Goal: Information Seeking & Learning: Learn about a topic

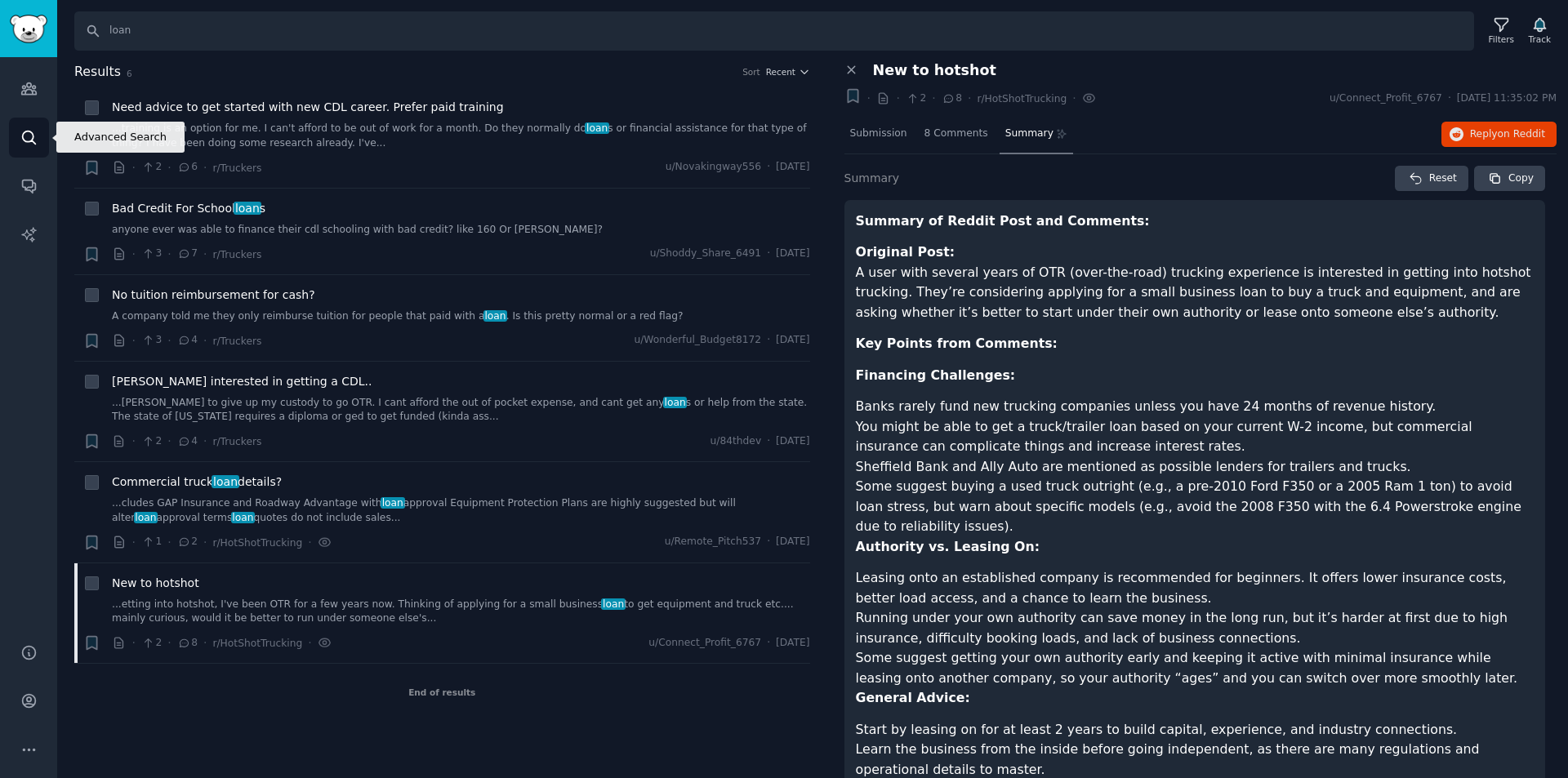
scroll to position [141, 0]
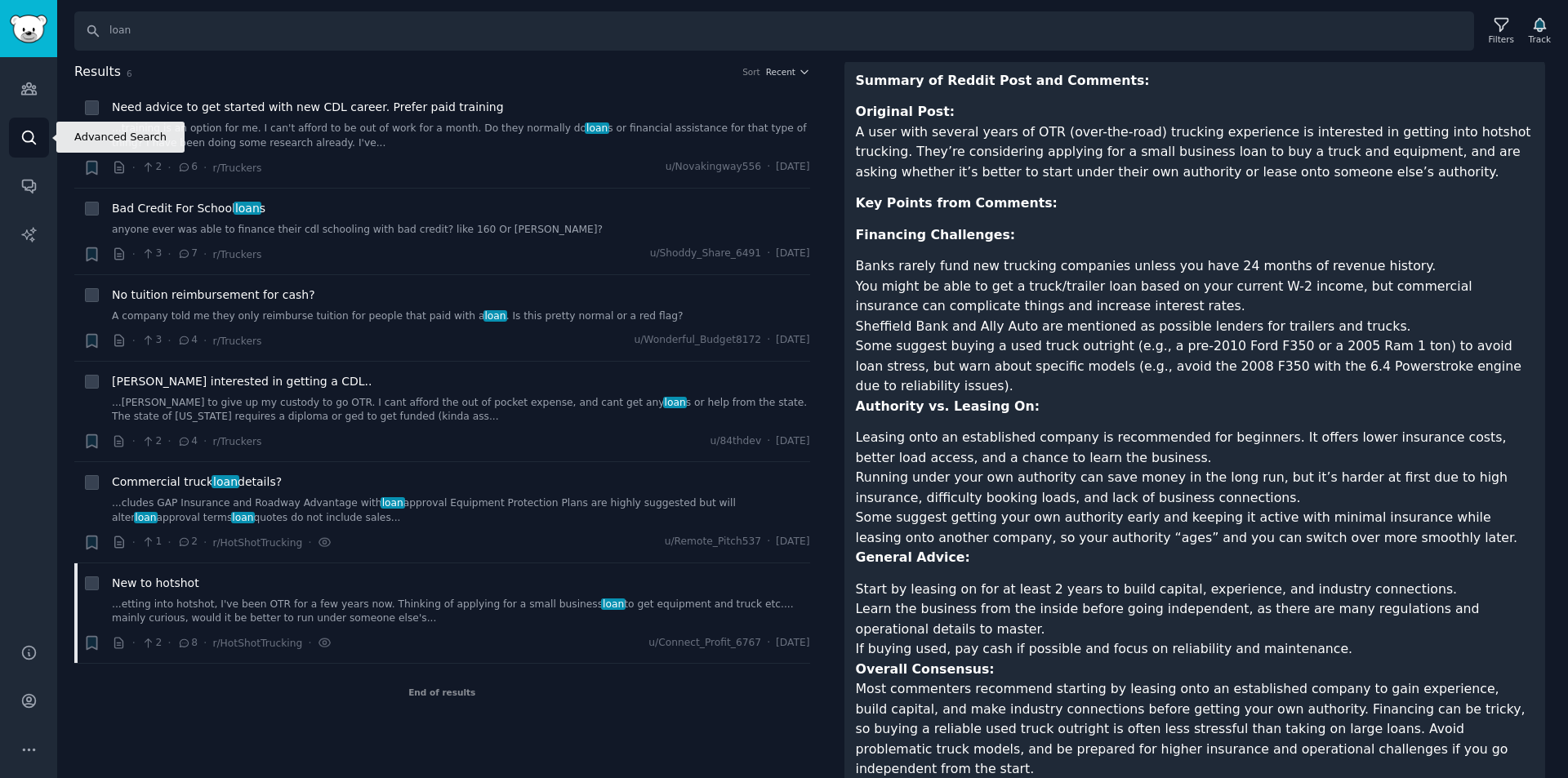
click at [20, 133] on icon "Sidebar" at bounding box center [29, 138] width 17 height 17
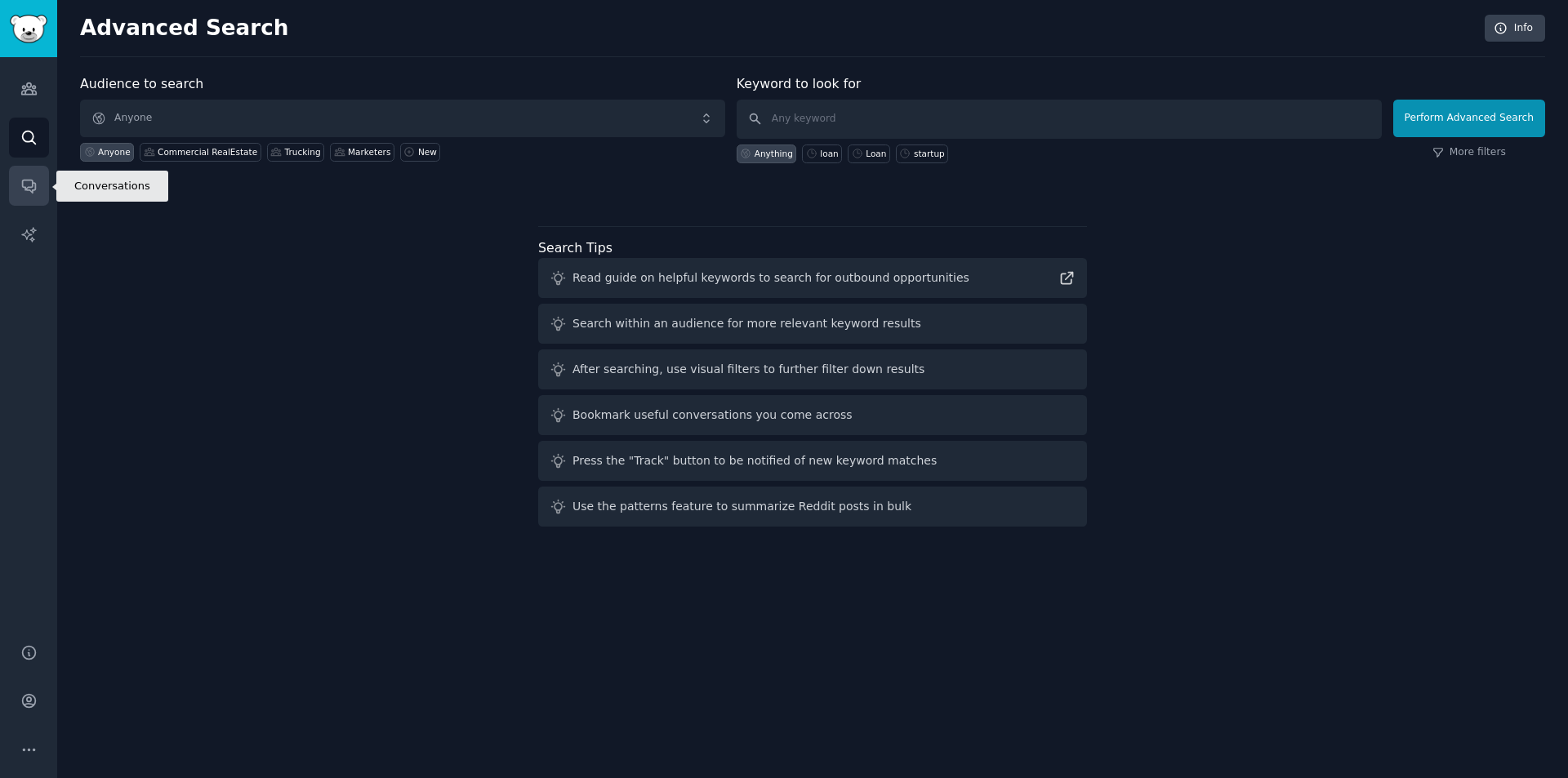
click at [34, 195] on link "Conversations" at bounding box center [29, 185] width 40 height 40
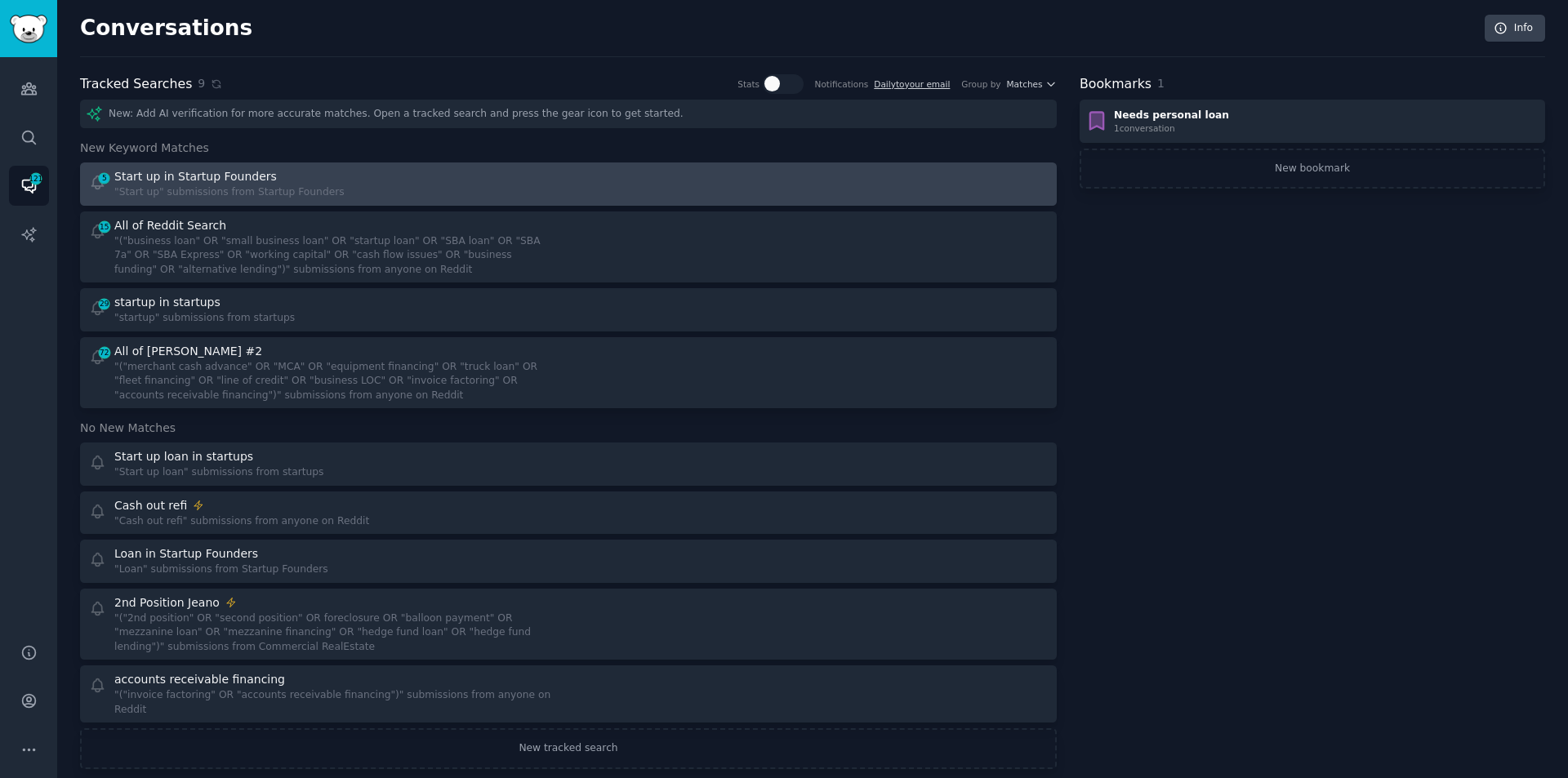
click at [492, 189] on div "5 Start up in Startup Founders "Start up" submissions from Startup Founders" at bounding box center [323, 184] width 469 height 31
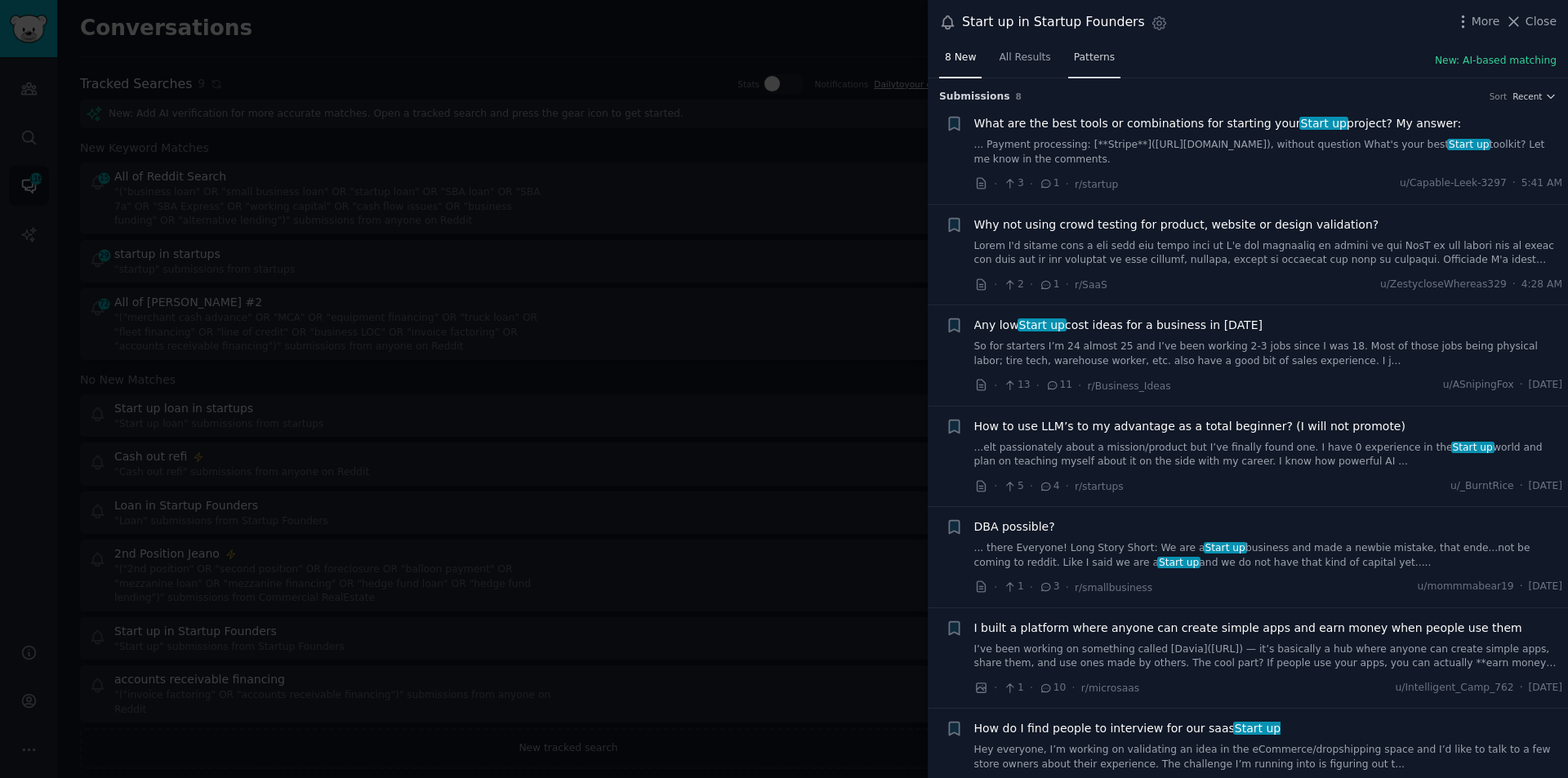
click at [1093, 60] on span "Patterns" at bounding box center [1094, 57] width 41 height 14
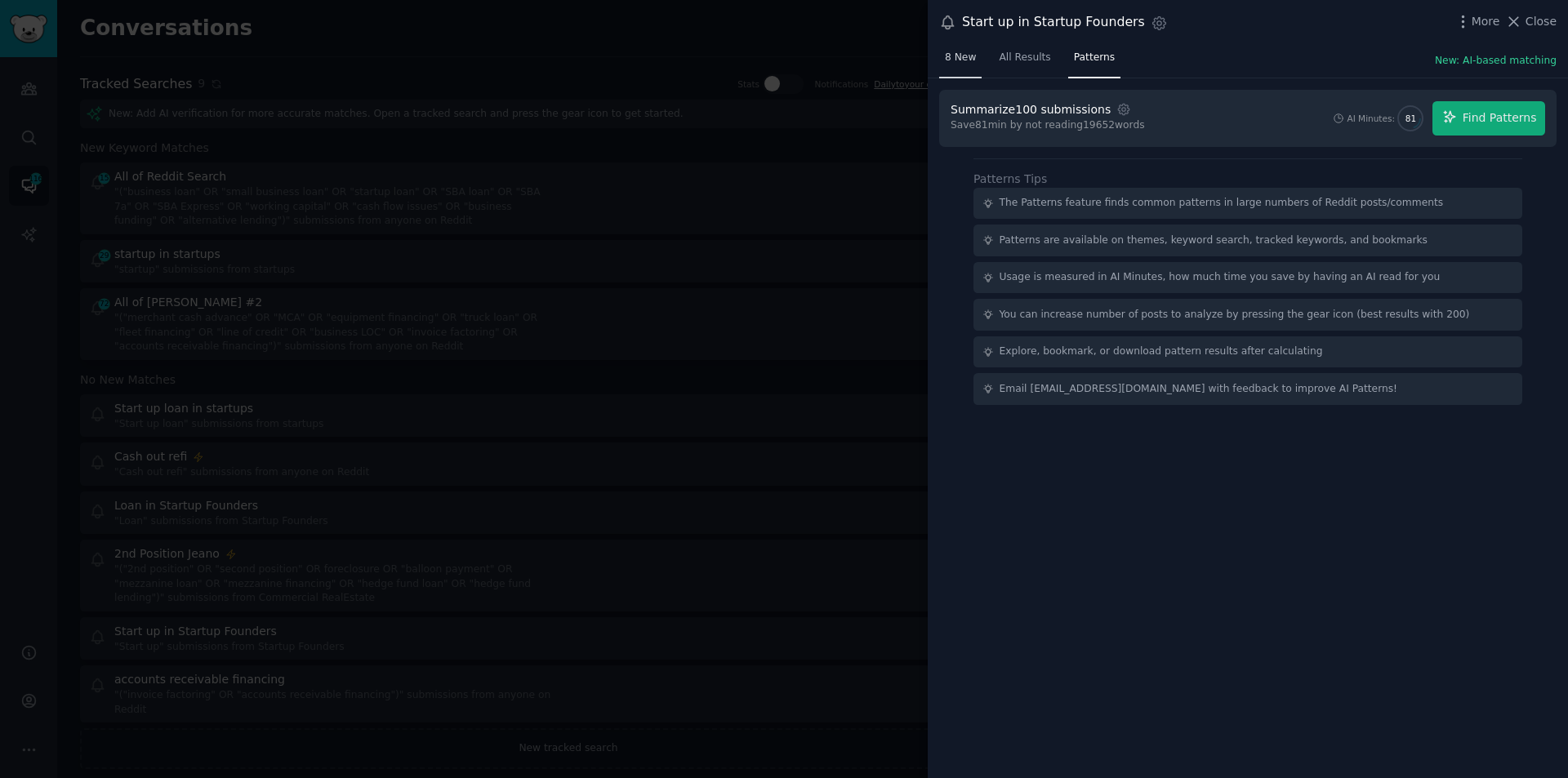
click at [949, 48] on link "8 New" at bounding box center [960, 61] width 43 height 33
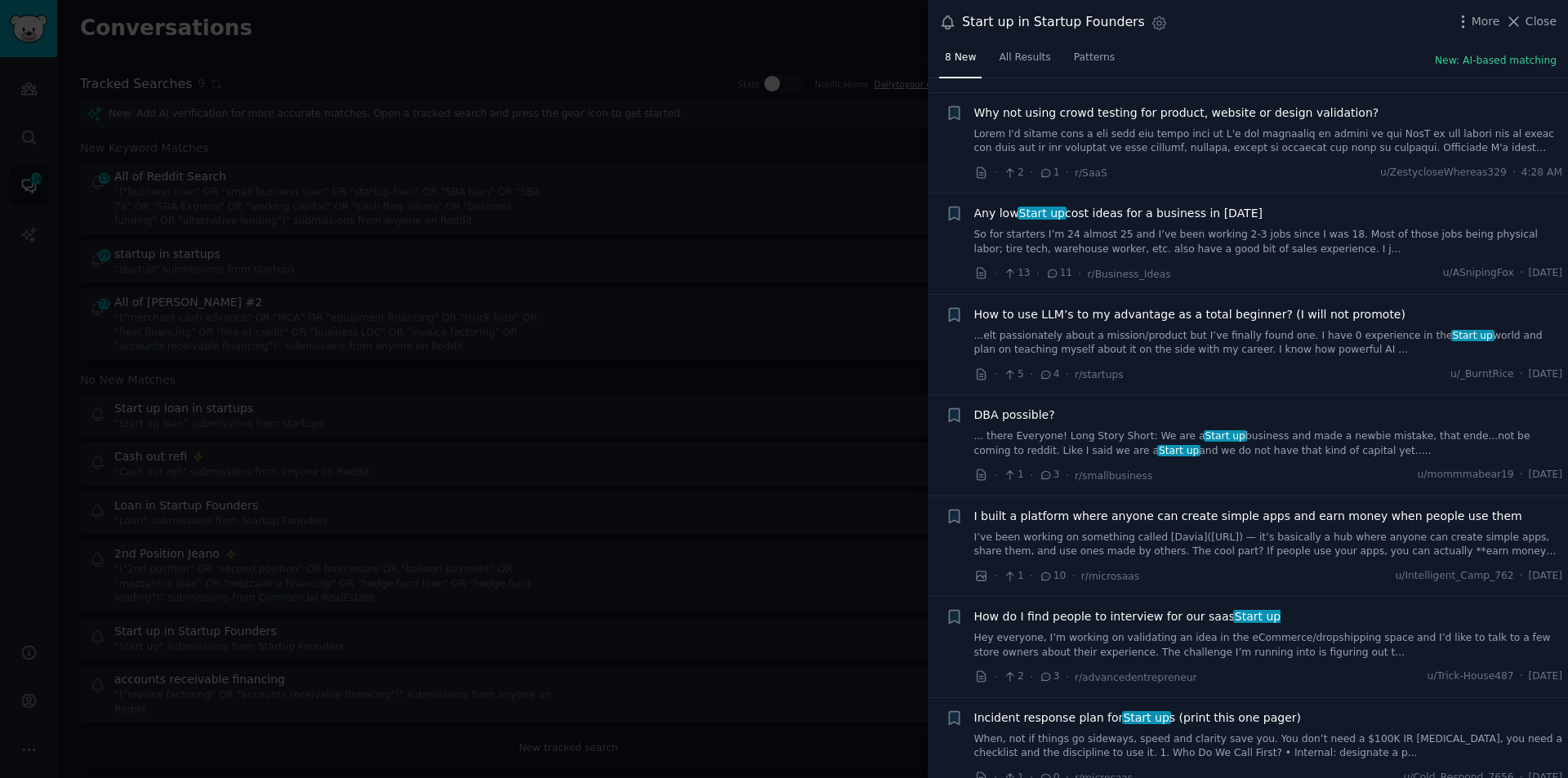
scroll to position [131, 0]
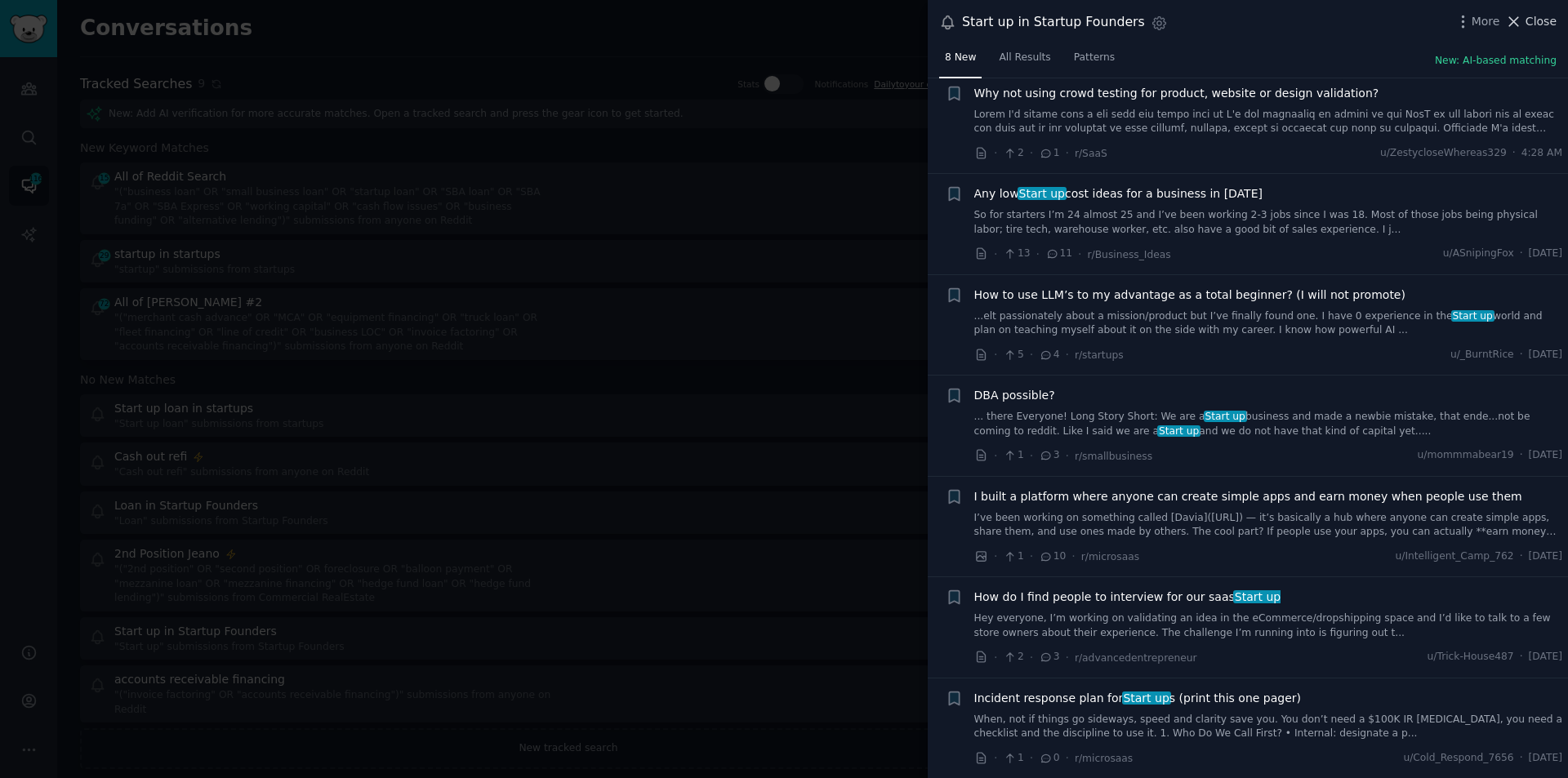
click at [1522, 20] on icon at bounding box center [1514, 22] width 17 height 17
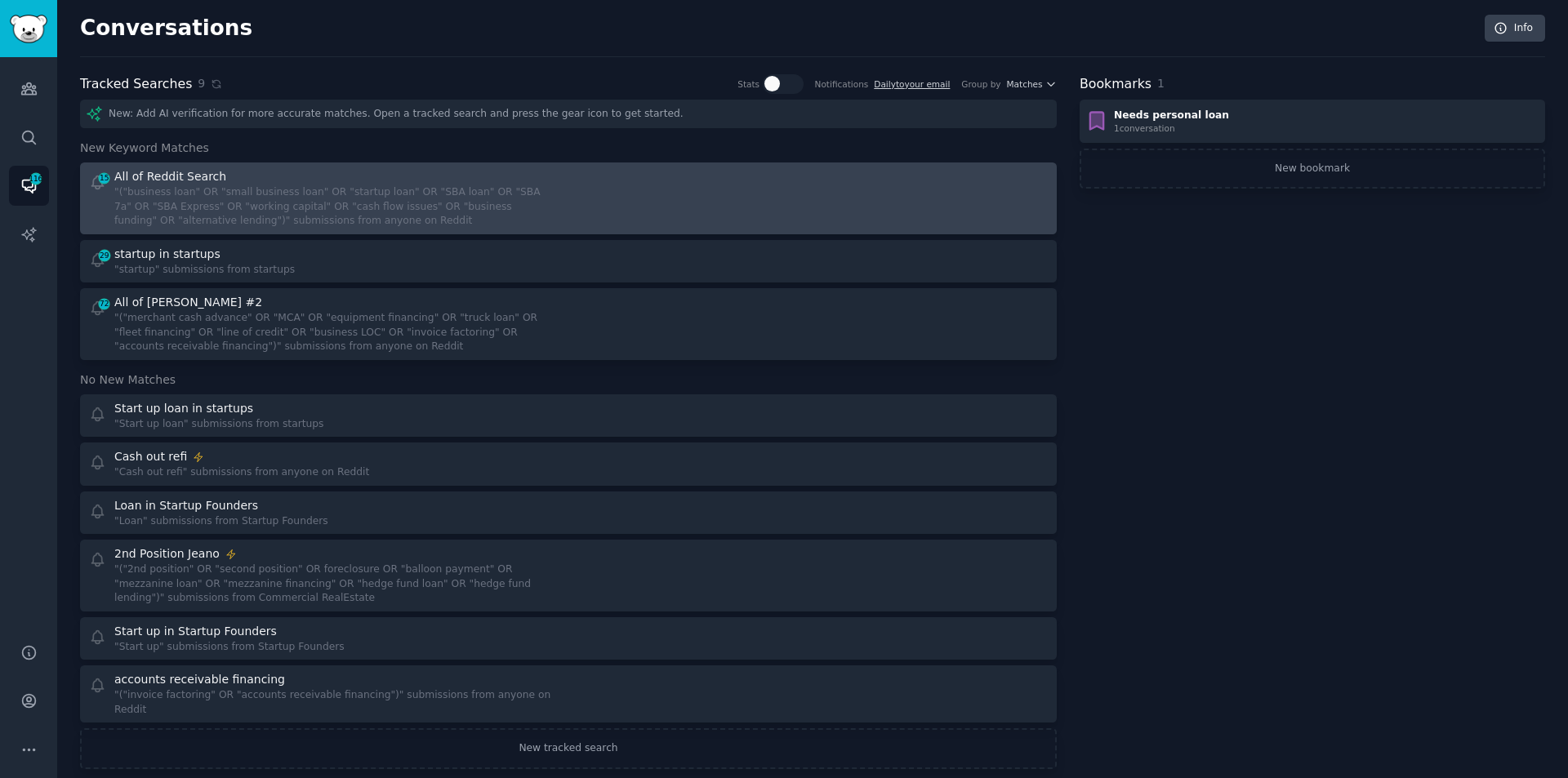
click at [318, 193] on div ""("business loan" OR "small business loan" OR "startup loan" OR "SBA loan" OR "…" at bounding box center [335, 206] width 442 height 43
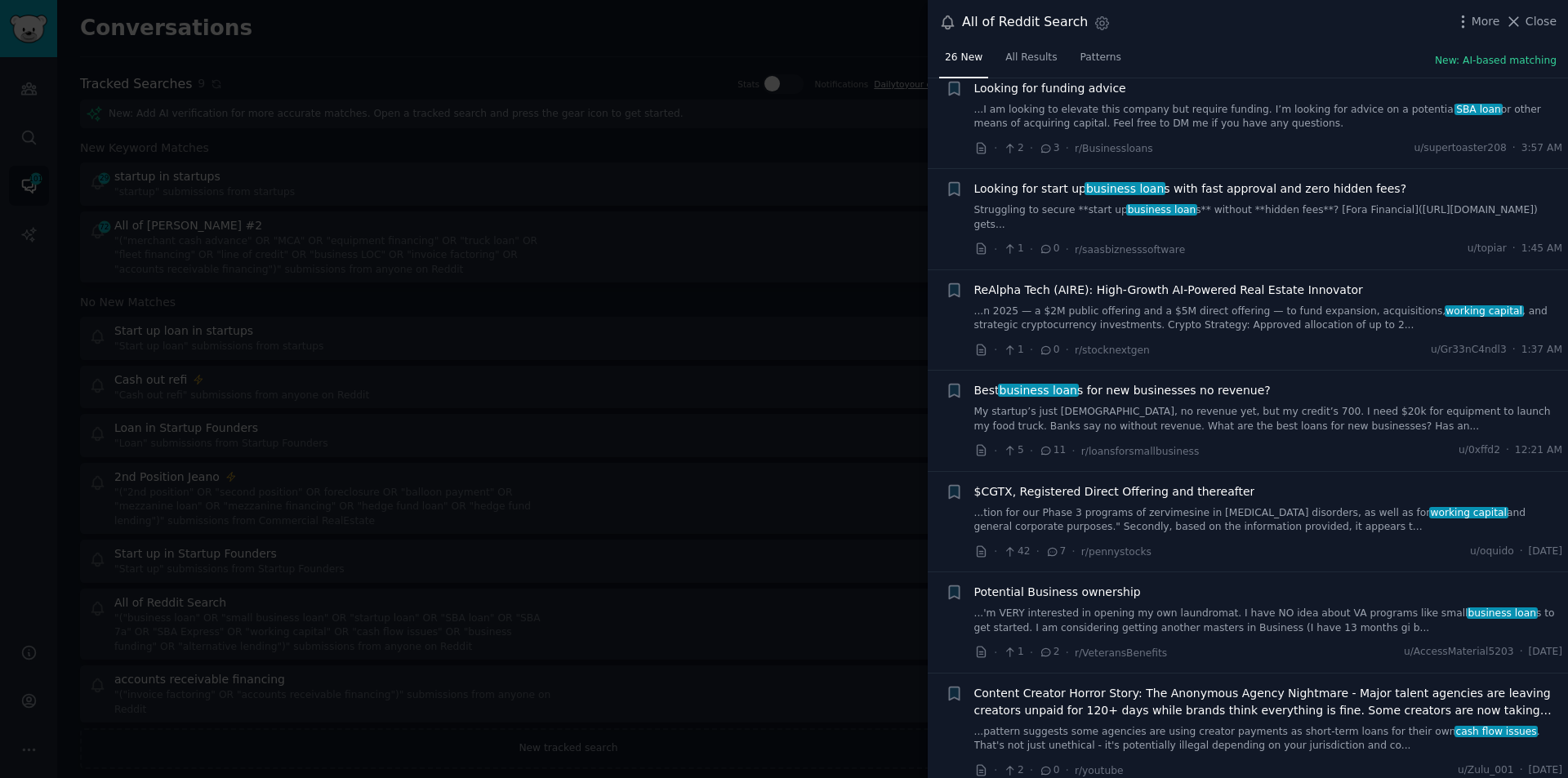
scroll to position [1225, 0]
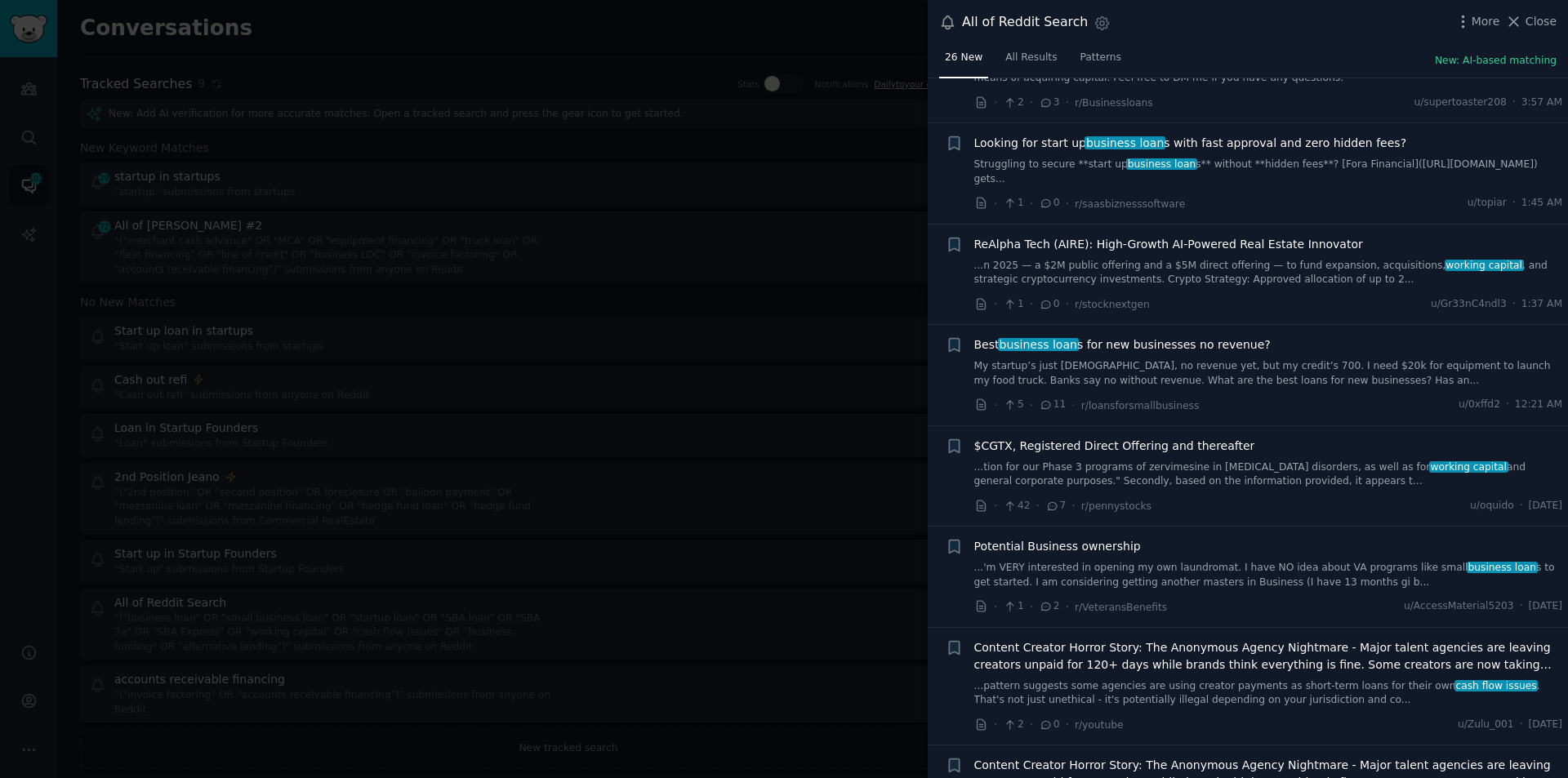
click at [1197, 366] on link "My startup’s just [DEMOGRAPHIC_DATA], no revenue yet, but my credit’s 700. I ne…" at bounding box center [1268, 374] width 589 height 29
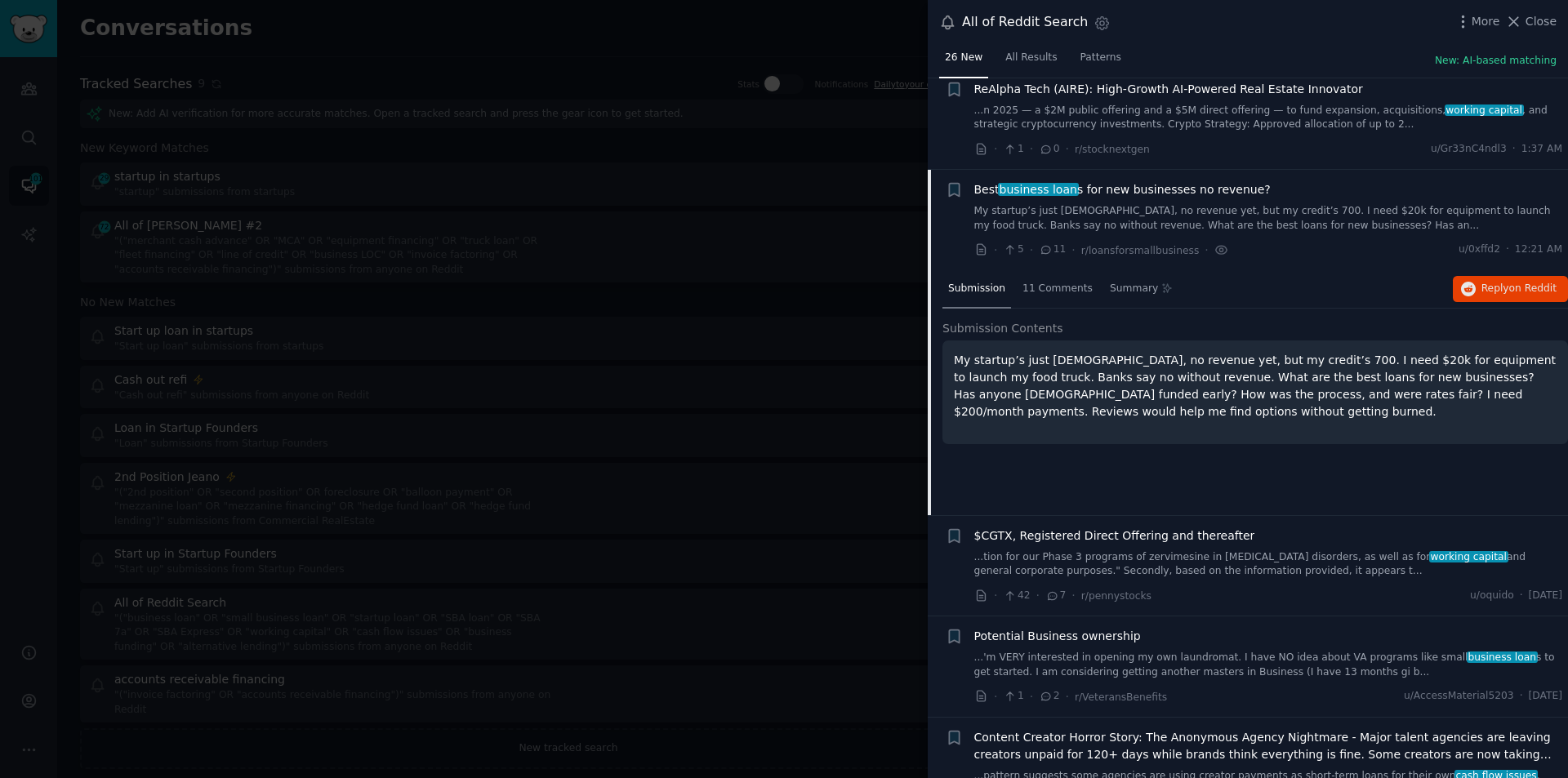
scroll to position [1472, 0]
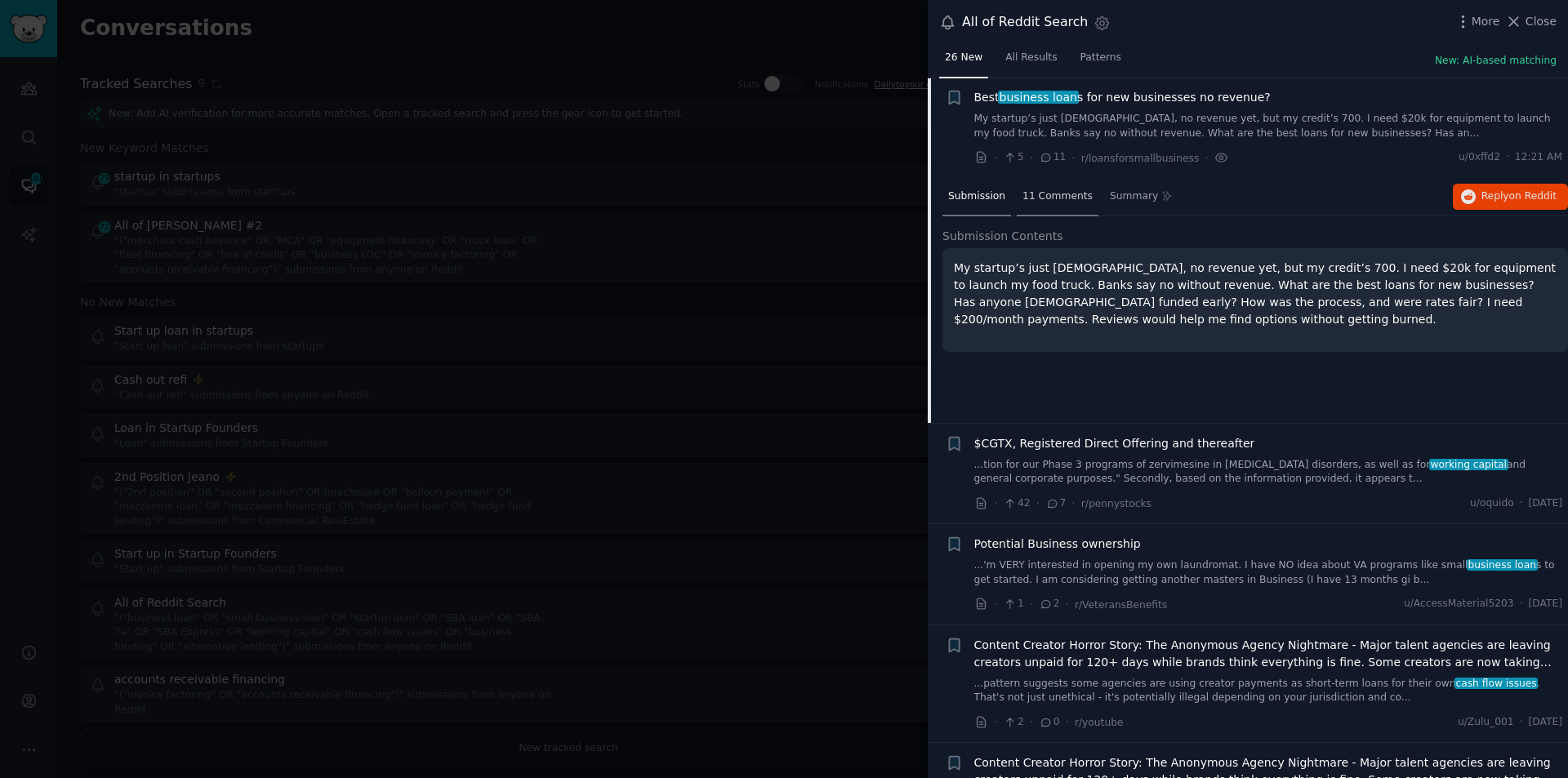
click at [1055, 190] on span "11 Comments" at bounding box center [1058, 196] width 70 height 14
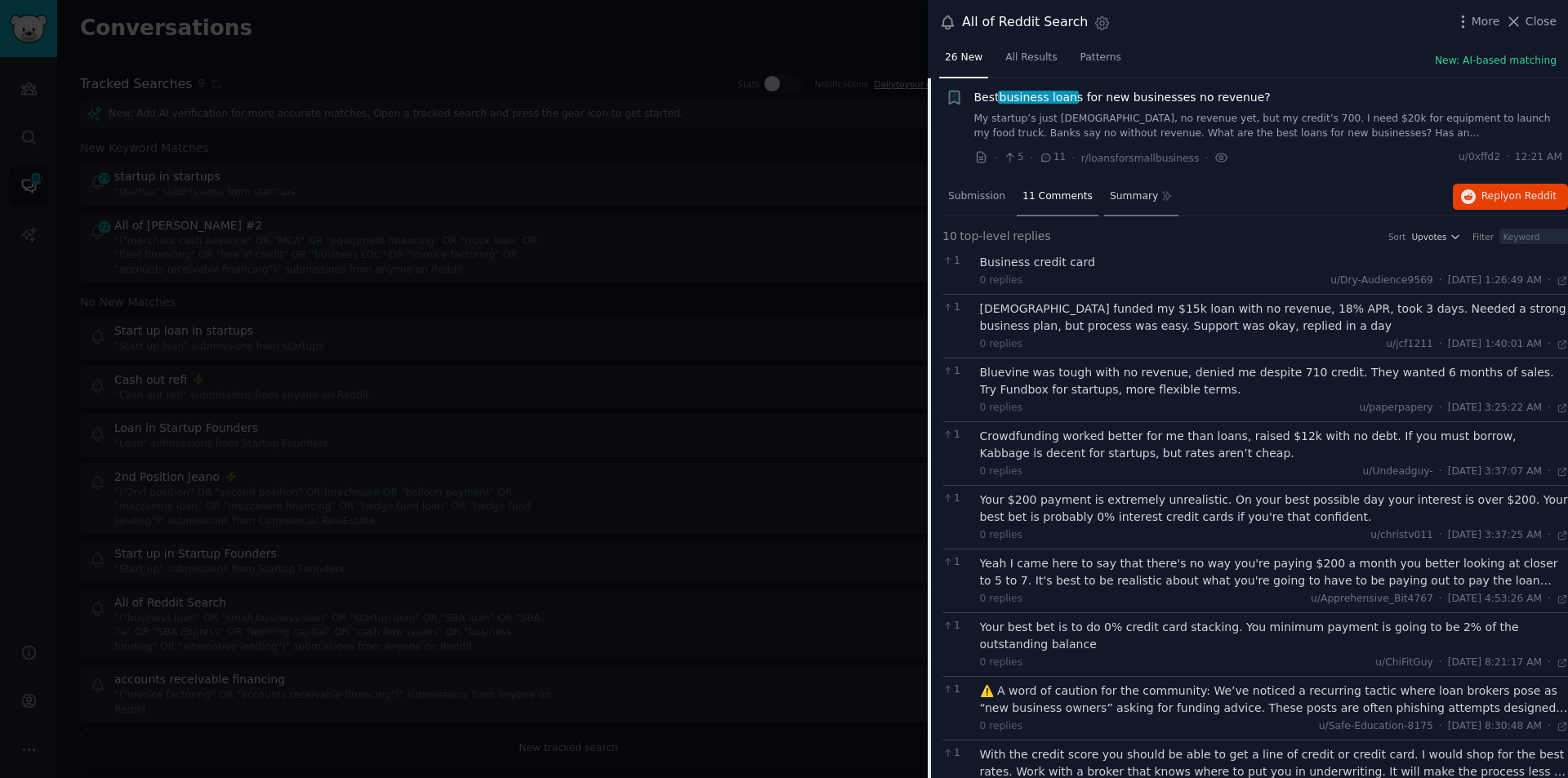
click at [1121, 193] on span "Summary" at bounding box center [1134, 196] width 49 height 14
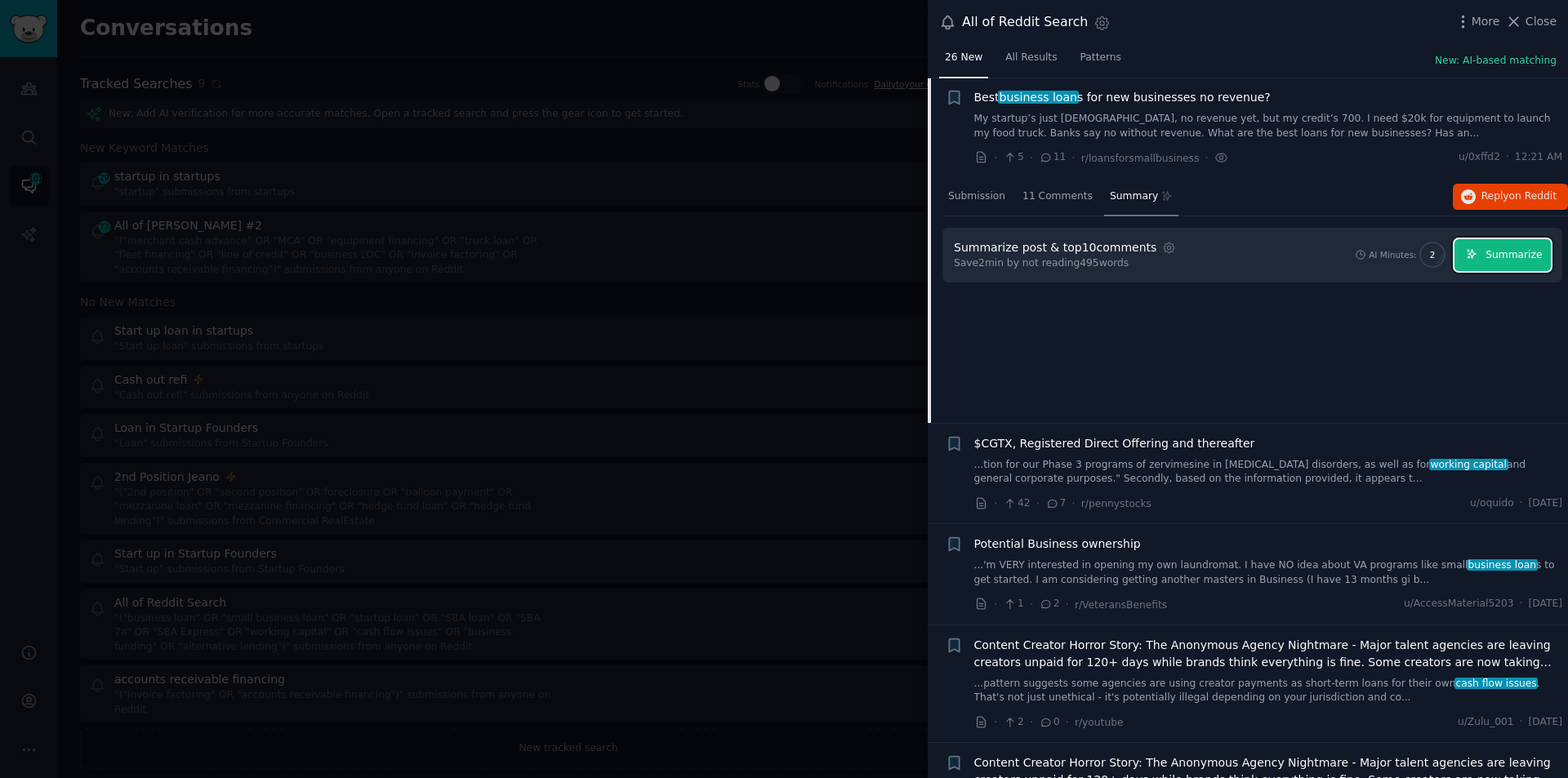
click at [1512, 253] on span "Summarize" at bounding box center [1513, 255] width 56 height 14
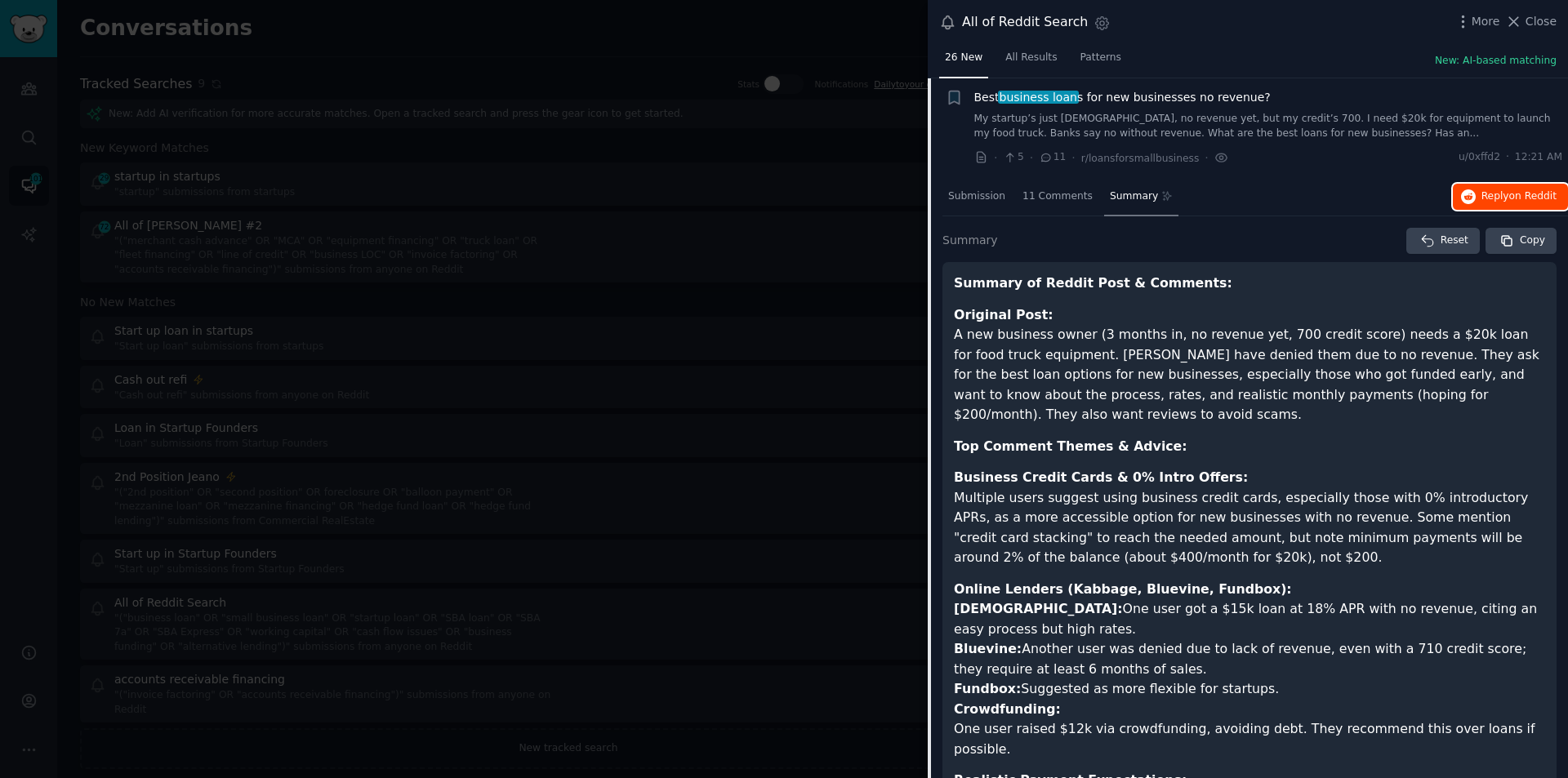
click at [1515, 195] on span "on Reddit" at bounding box center [1533, 196] width 48 height 11
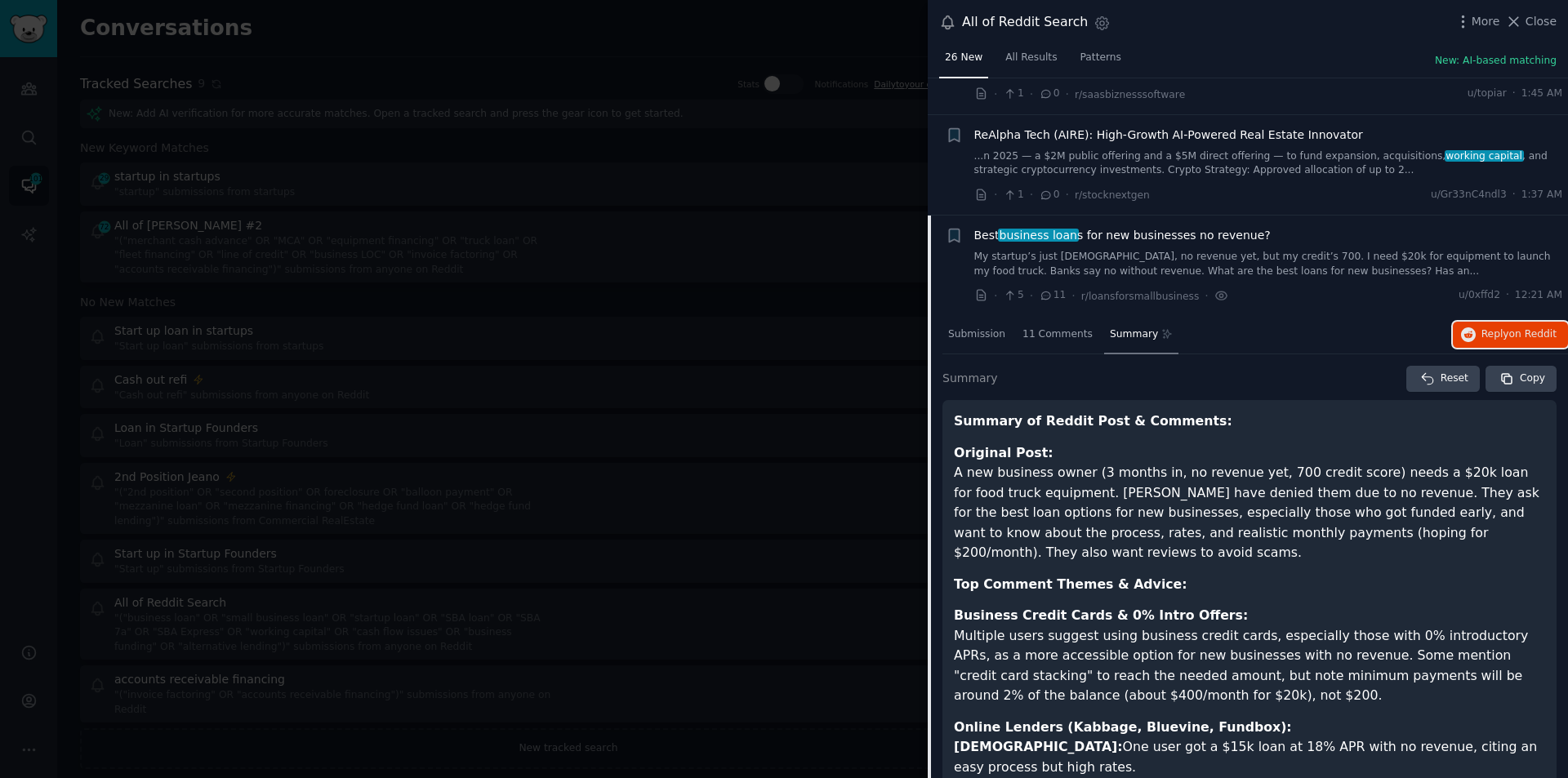
scroll to position [1309, 0]
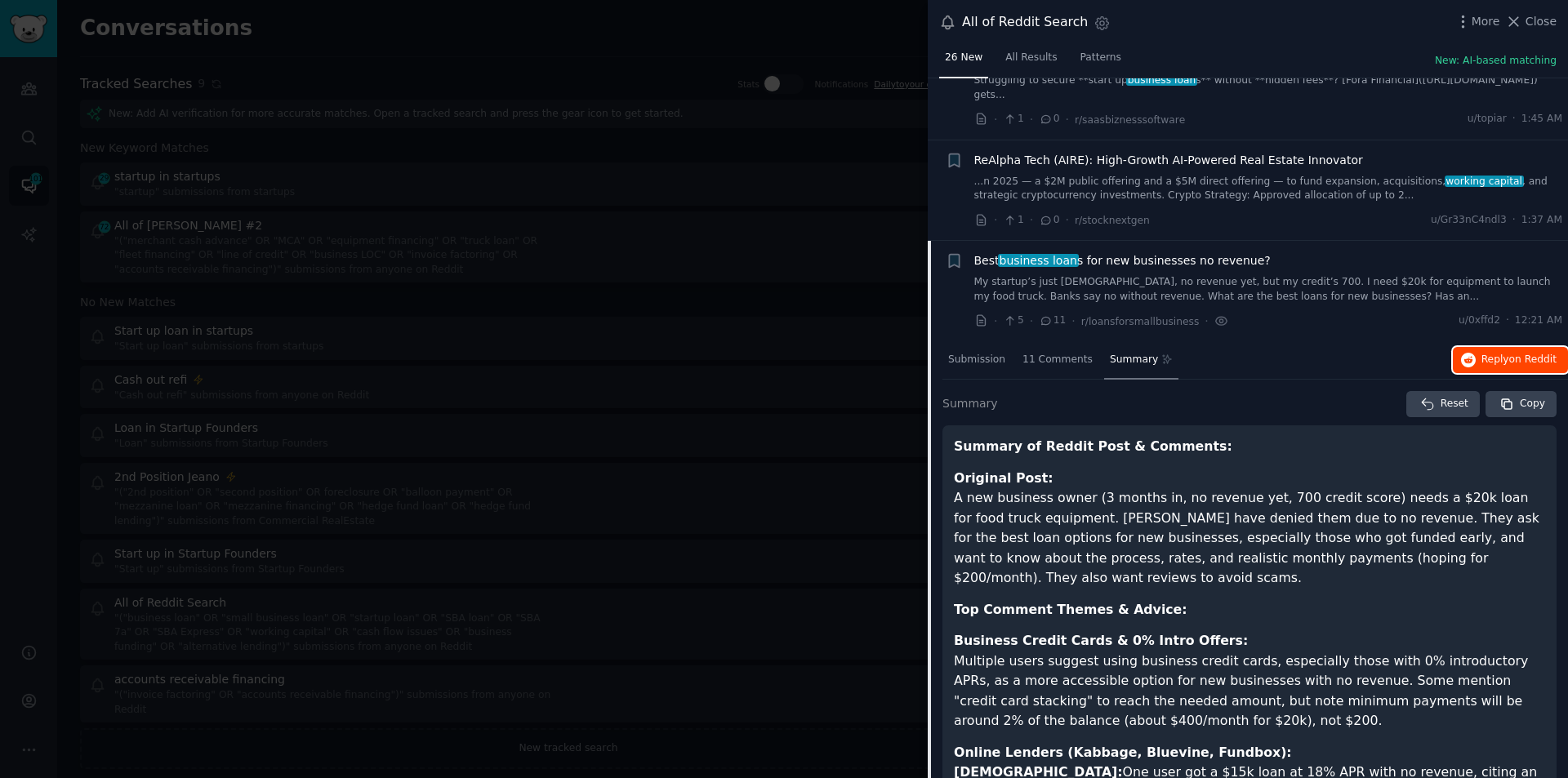
click at [1511, 359] on span "on Reddit" at bounding box center [1533, 360] width 48 height 11
click at [1519, 349] on button "Reply on Reddit" at bounding box center [1510, 360] width 115 height 26
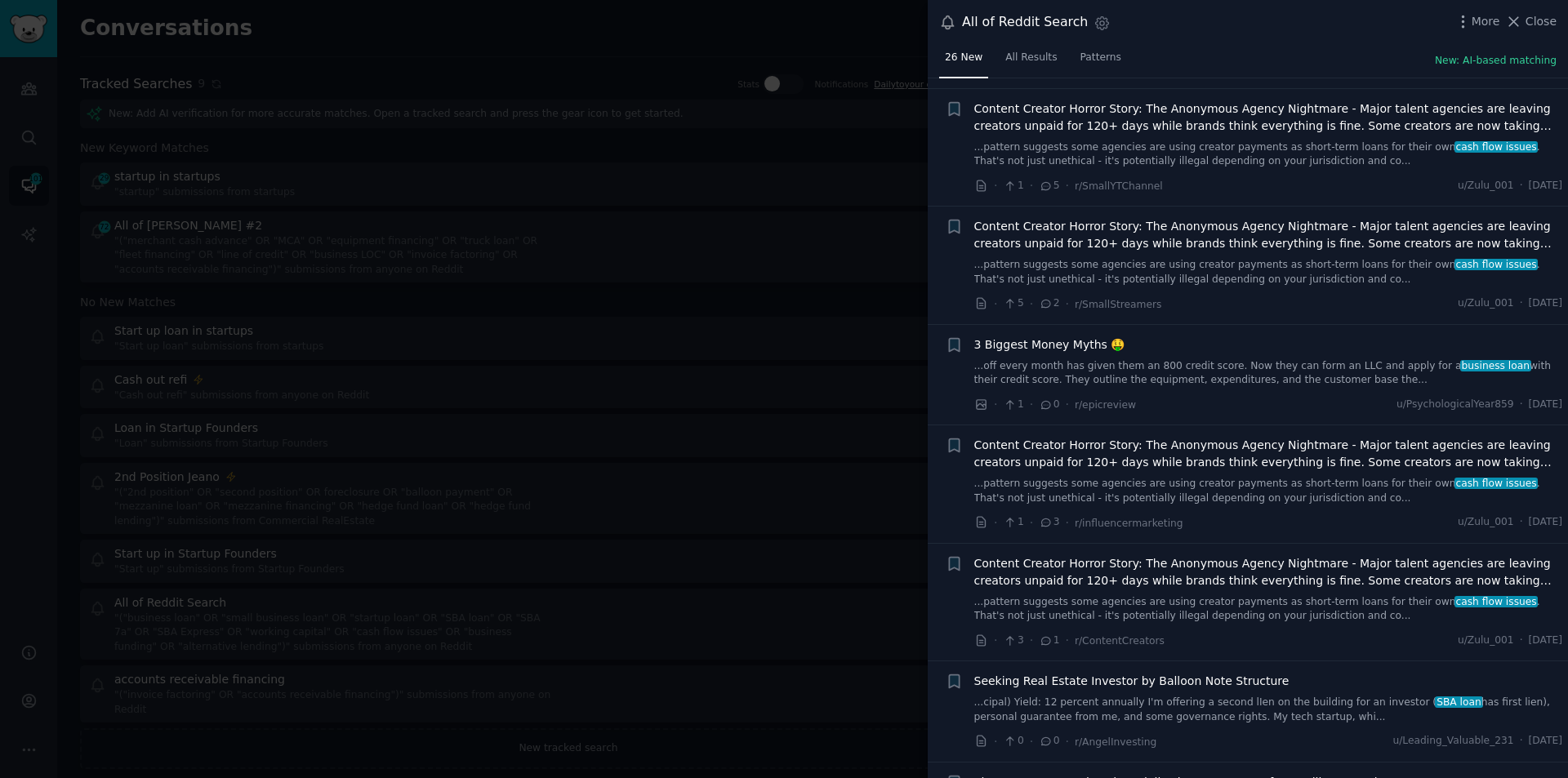
scroll to position [3011, 0]
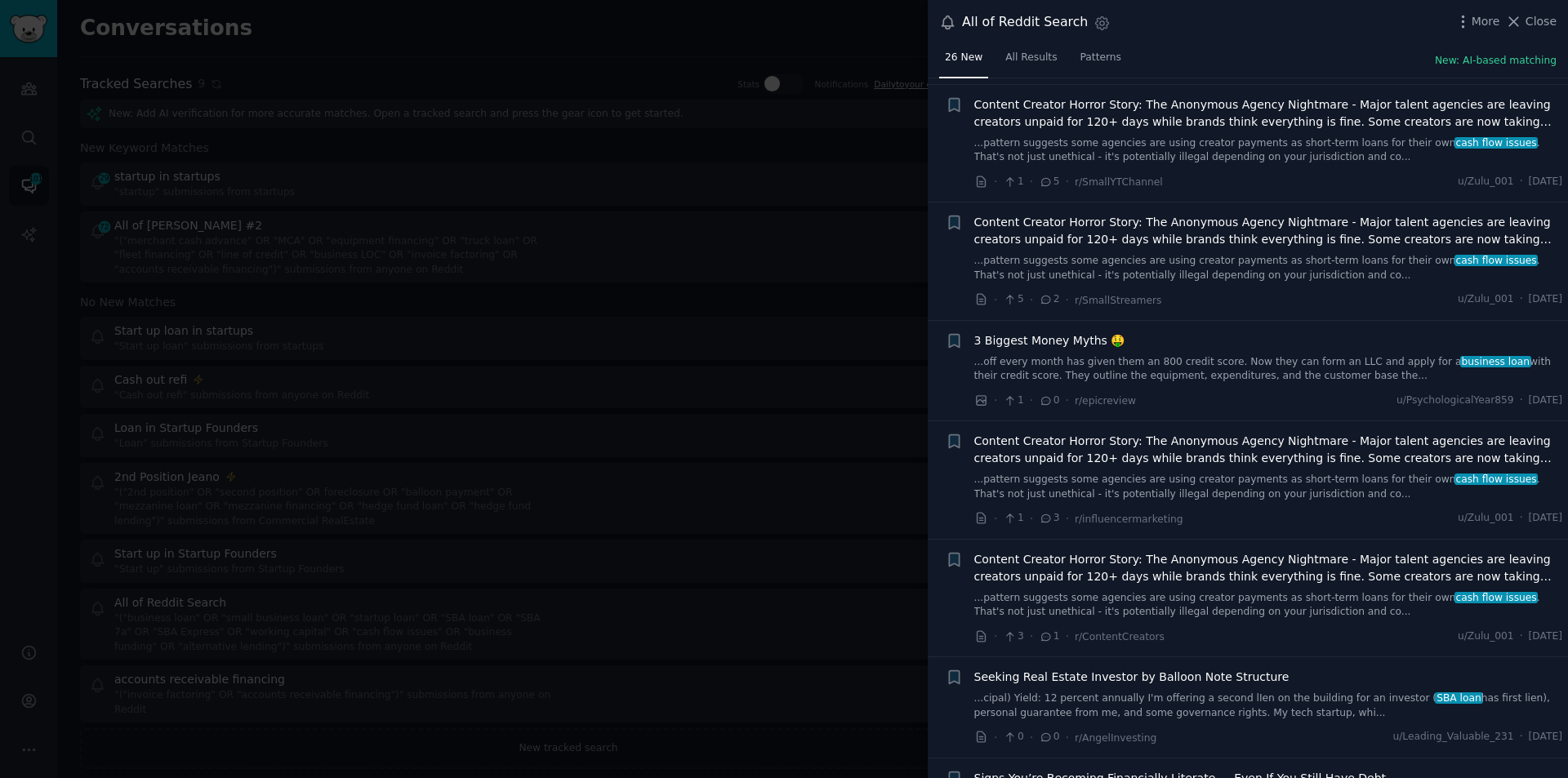
click at [1177, 669] on span "Seeking Real Estate Investor by Balloon Note Structure" at bounding box center [1131, 677] width 315 height 17
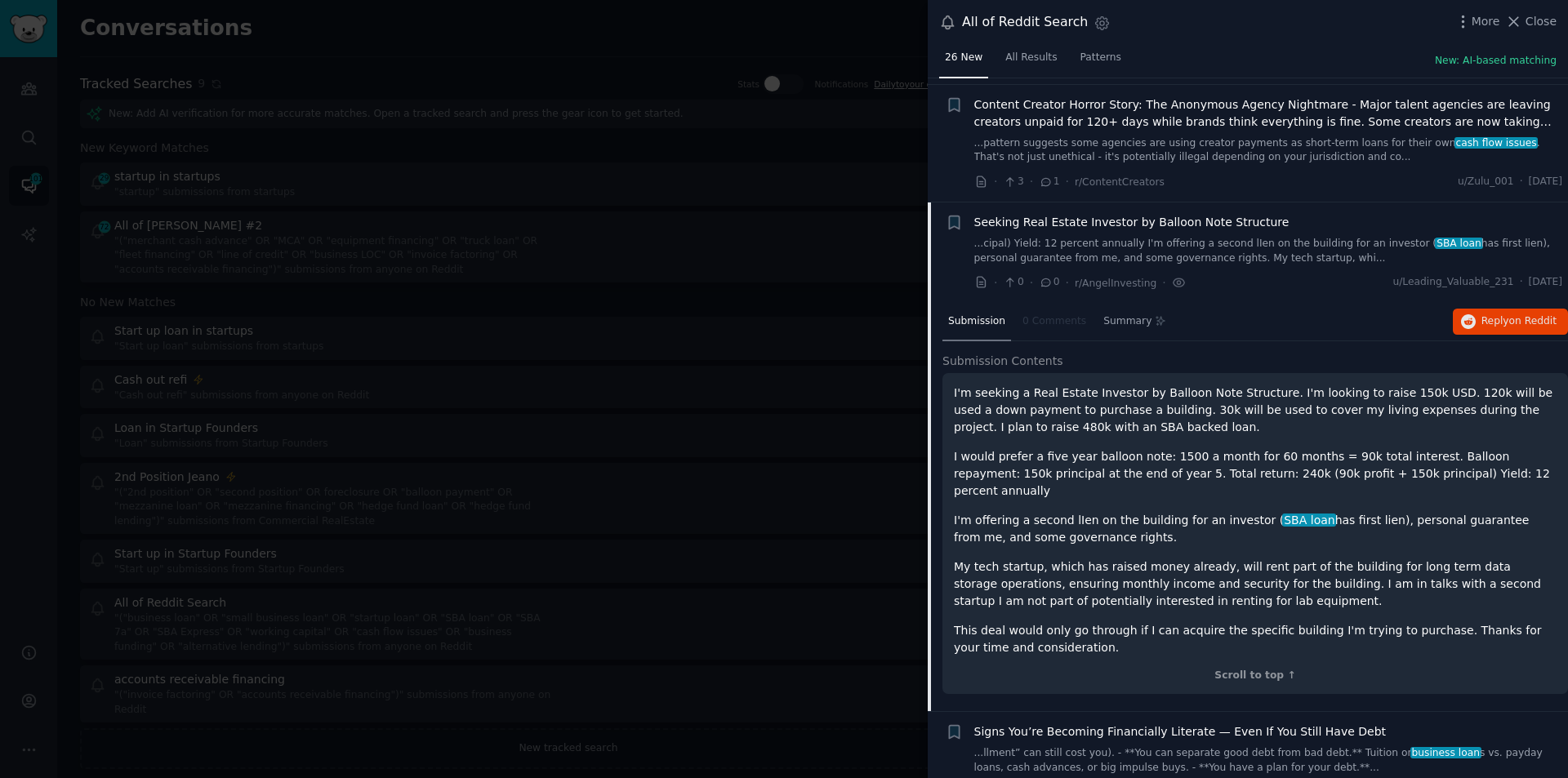
scroll to position [2475, 0]
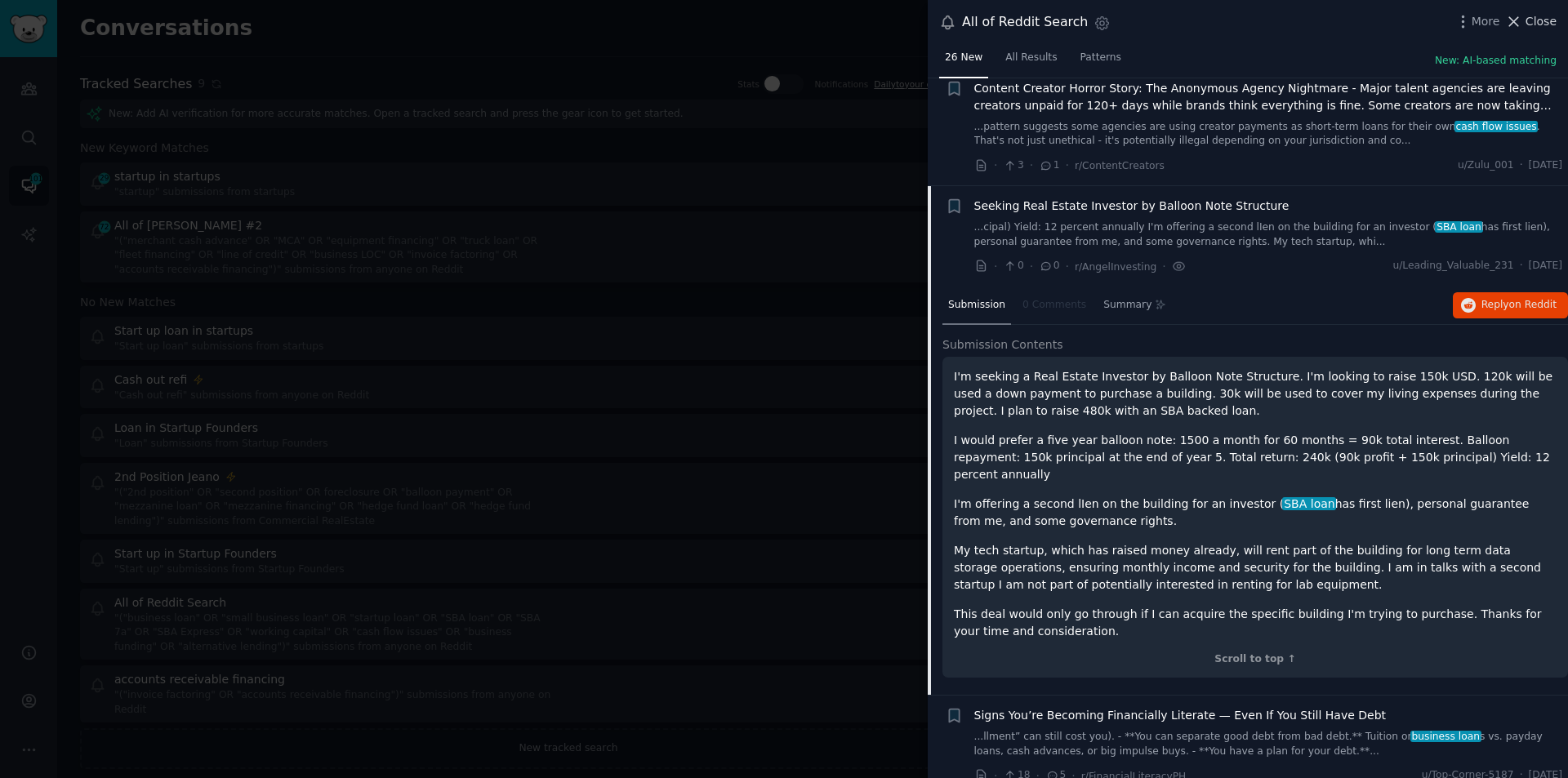
click at [1542, 19] on span "Close" at bounding box center [1541, 22] width 31 height 17
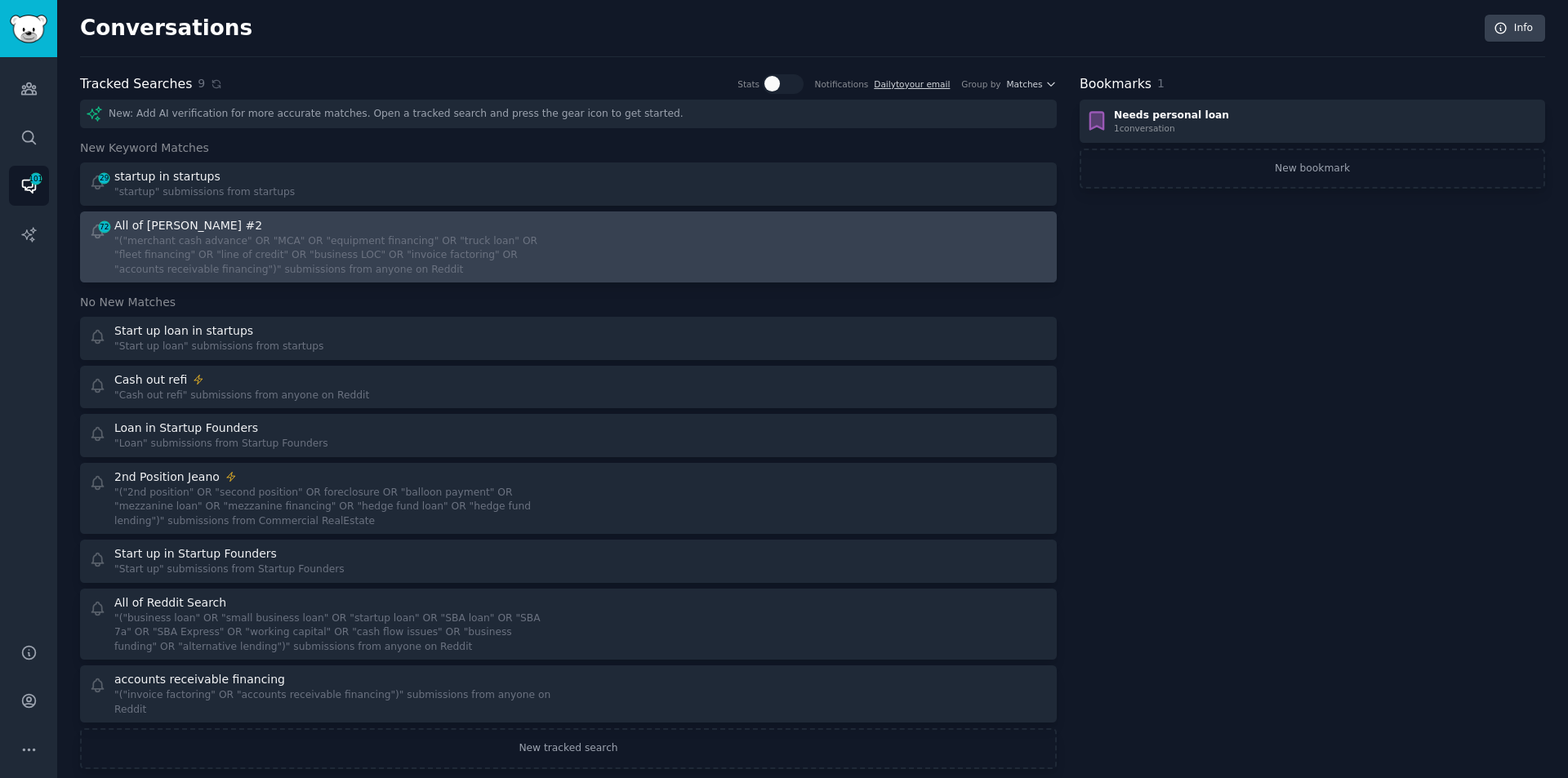
click at [391, 227] on div "All of [PERSON_NAME] #2" at bounding box center [335, 225] width 442 height 17
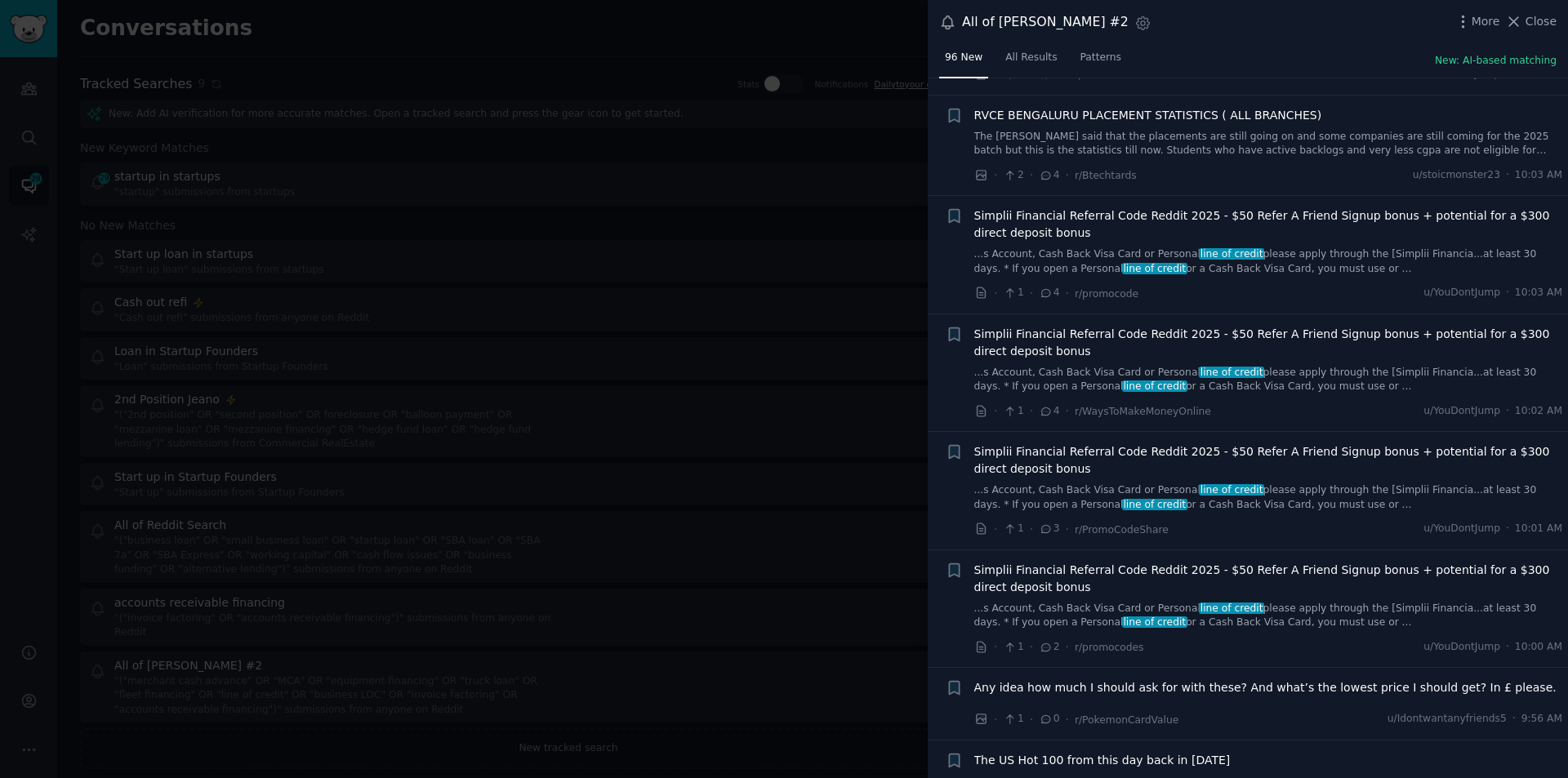
scroll to position [980, 0]
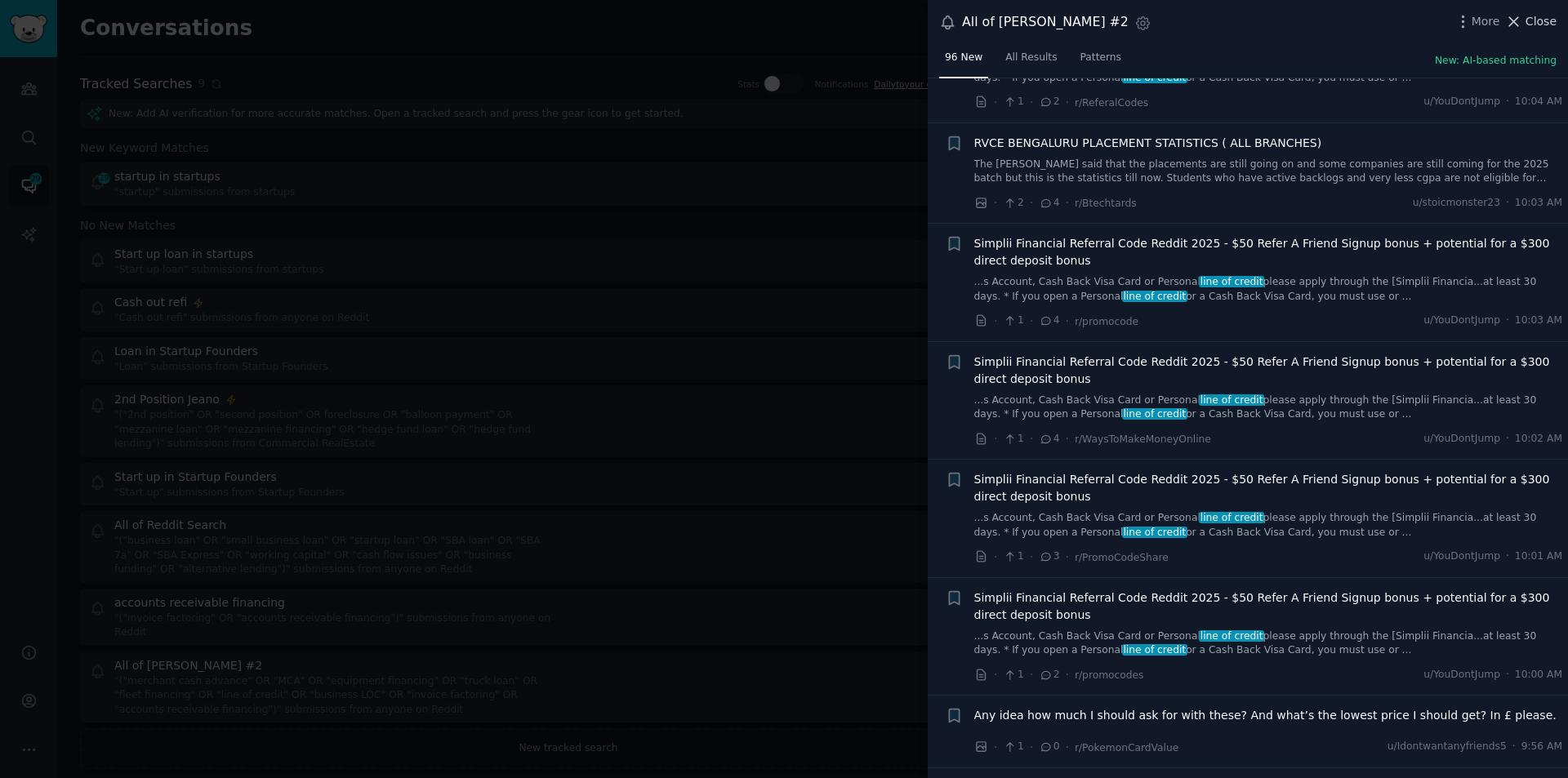
click at [1516, 18] on icon at bounding box center [1514, 22] width 17 height 17
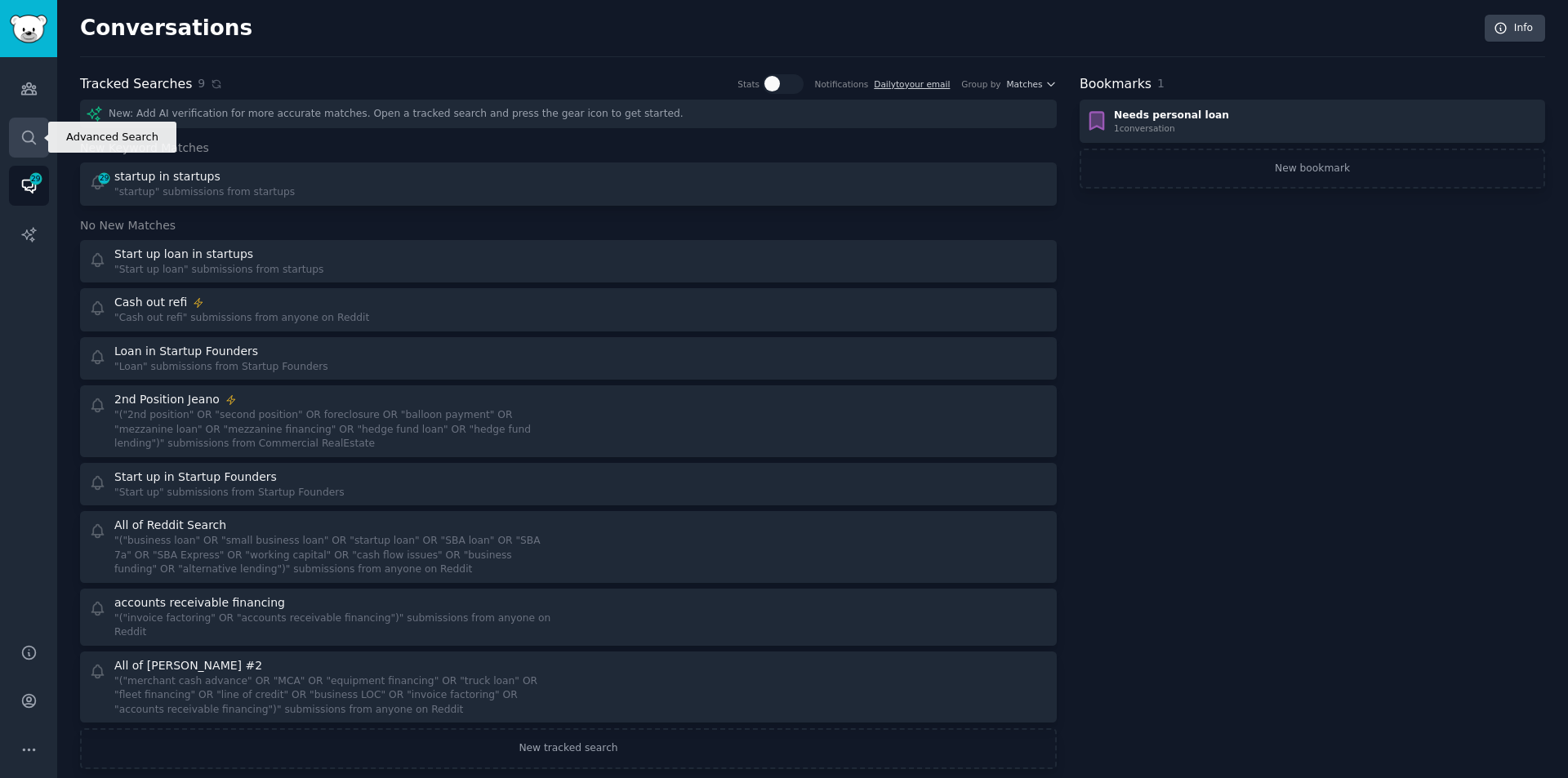
drag, startPoint x: 655, startPoint y: 676, endPoint x: 26, endPoint y: 133, distance: 831.0
click at [26, 133] on icon "Sidebar" at bounding box center [29, 138] width 17 height 17
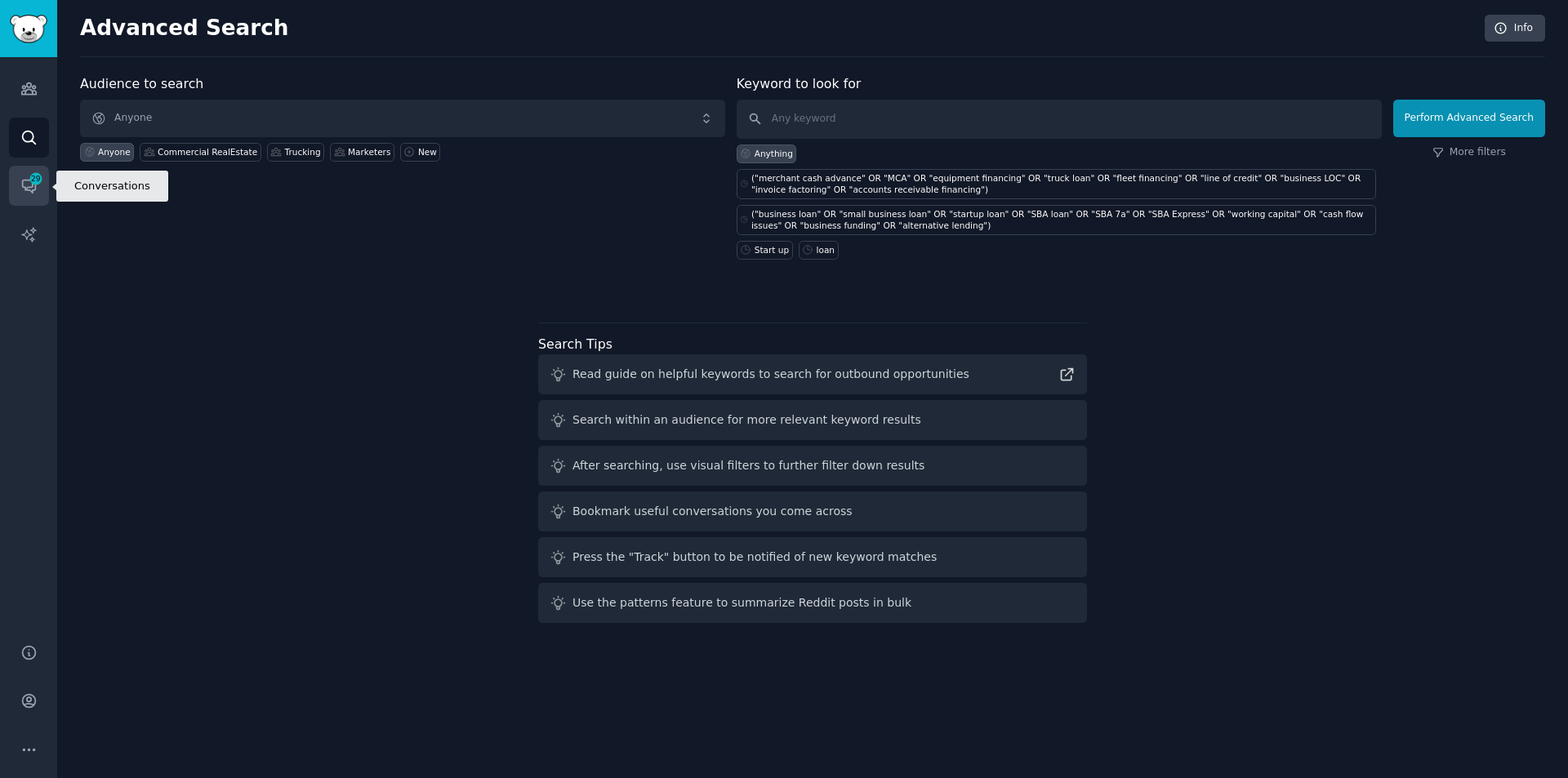
click at [44, 180] on link "Conversations 29" at bounding box center [29, 185] width 40 height 40
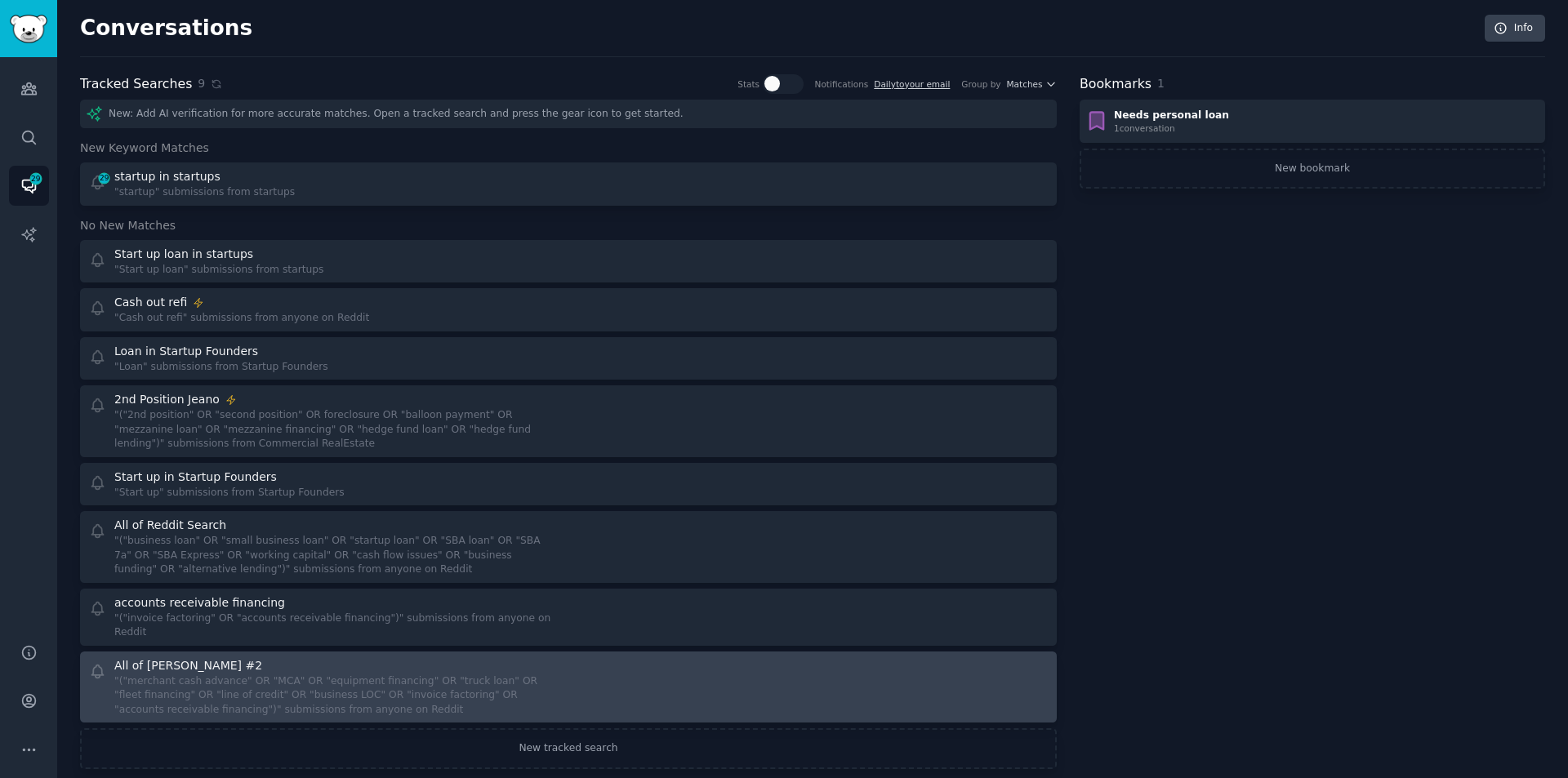
click at [430, 674] on div ""("merchant cash advance" OR "MCA" OR "equipment financing" OR "truck loan" OR …" at bounding box center [335, 695] width 442 height 43
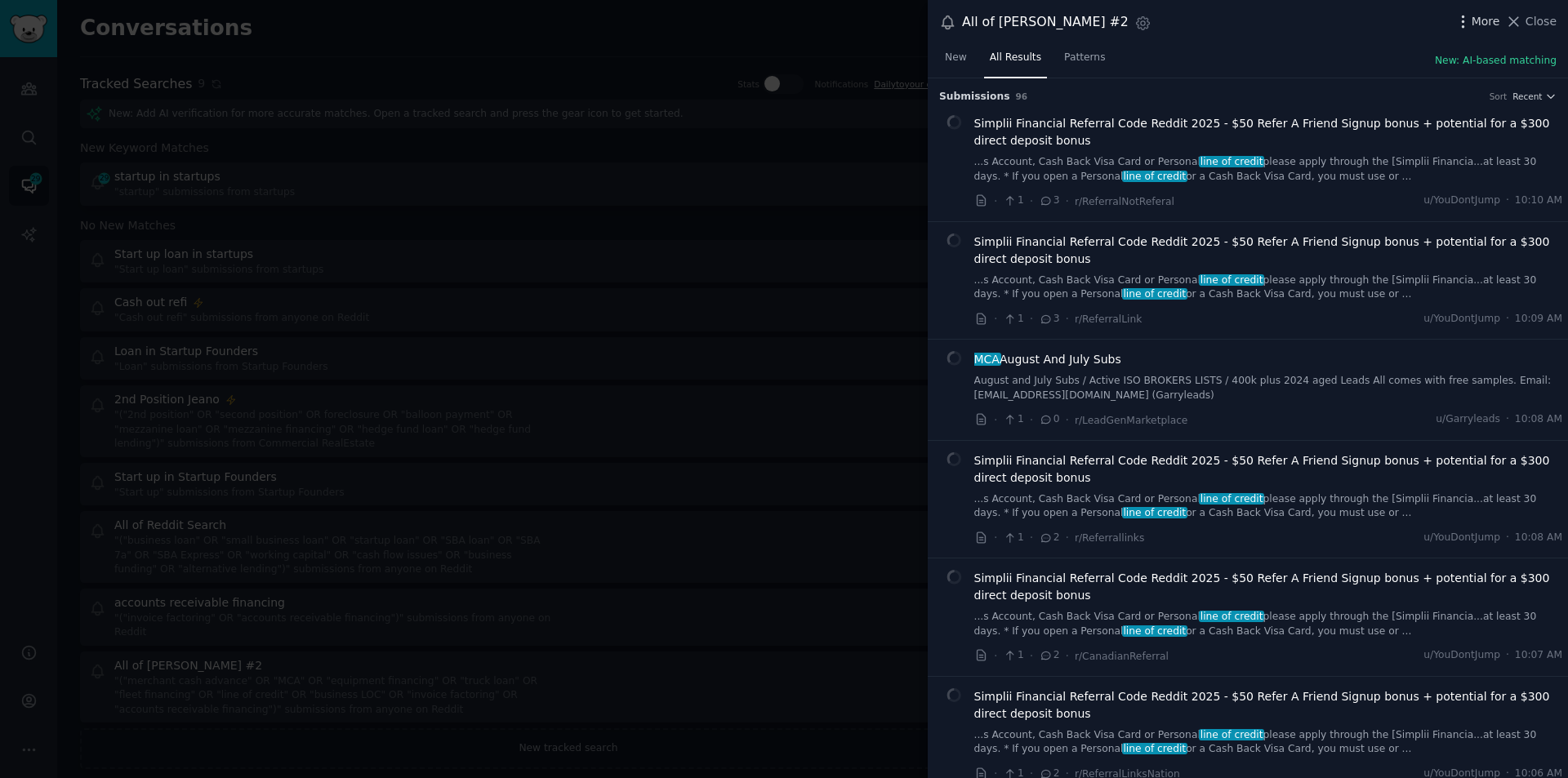
click at [1472, 20] on icon "button" at bounding box center [1463, 22] width 17 height 17
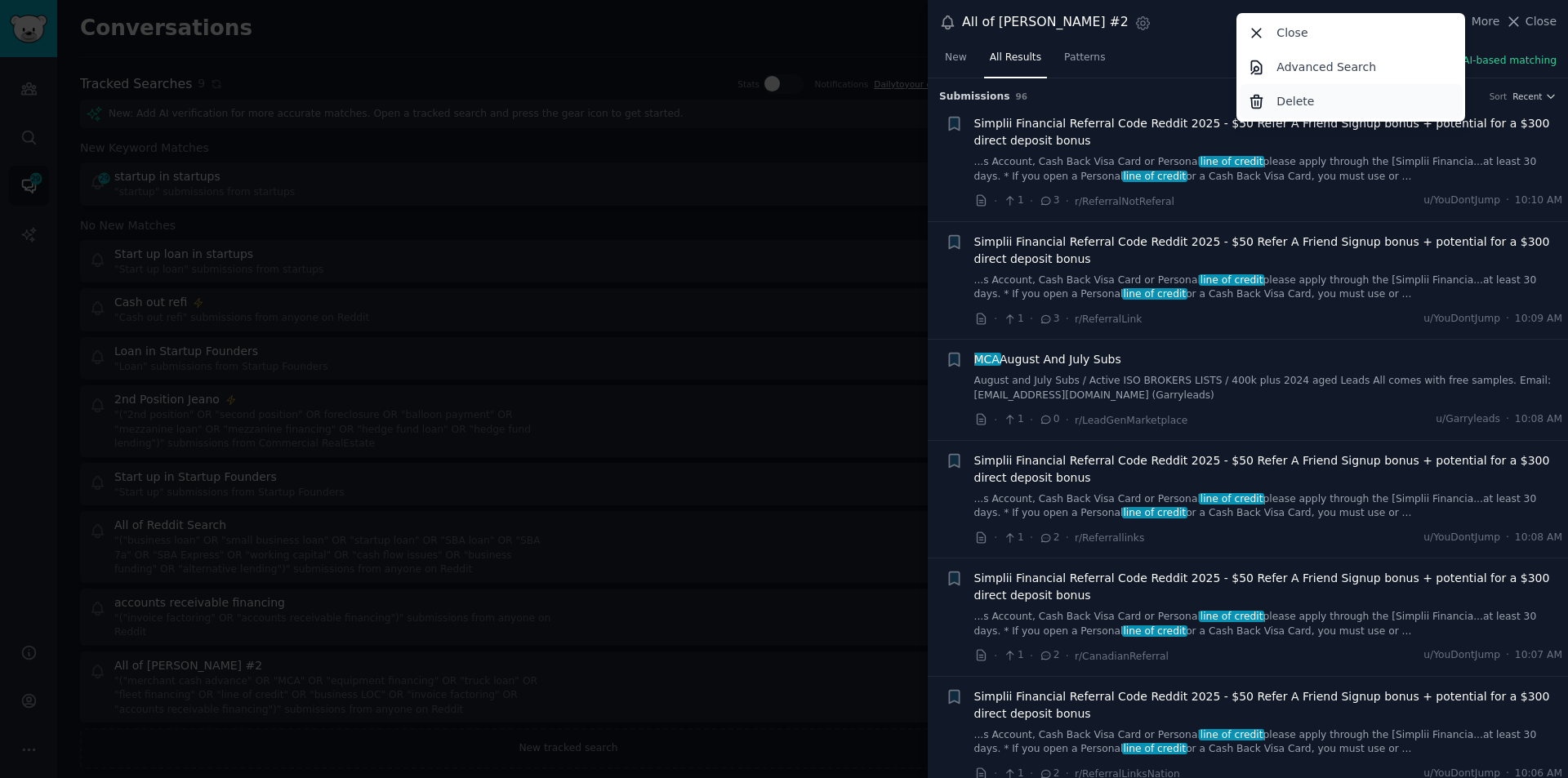
click at [1273, 104] on div "Delete" at bounding box center [1351, 101] width 223 height 34
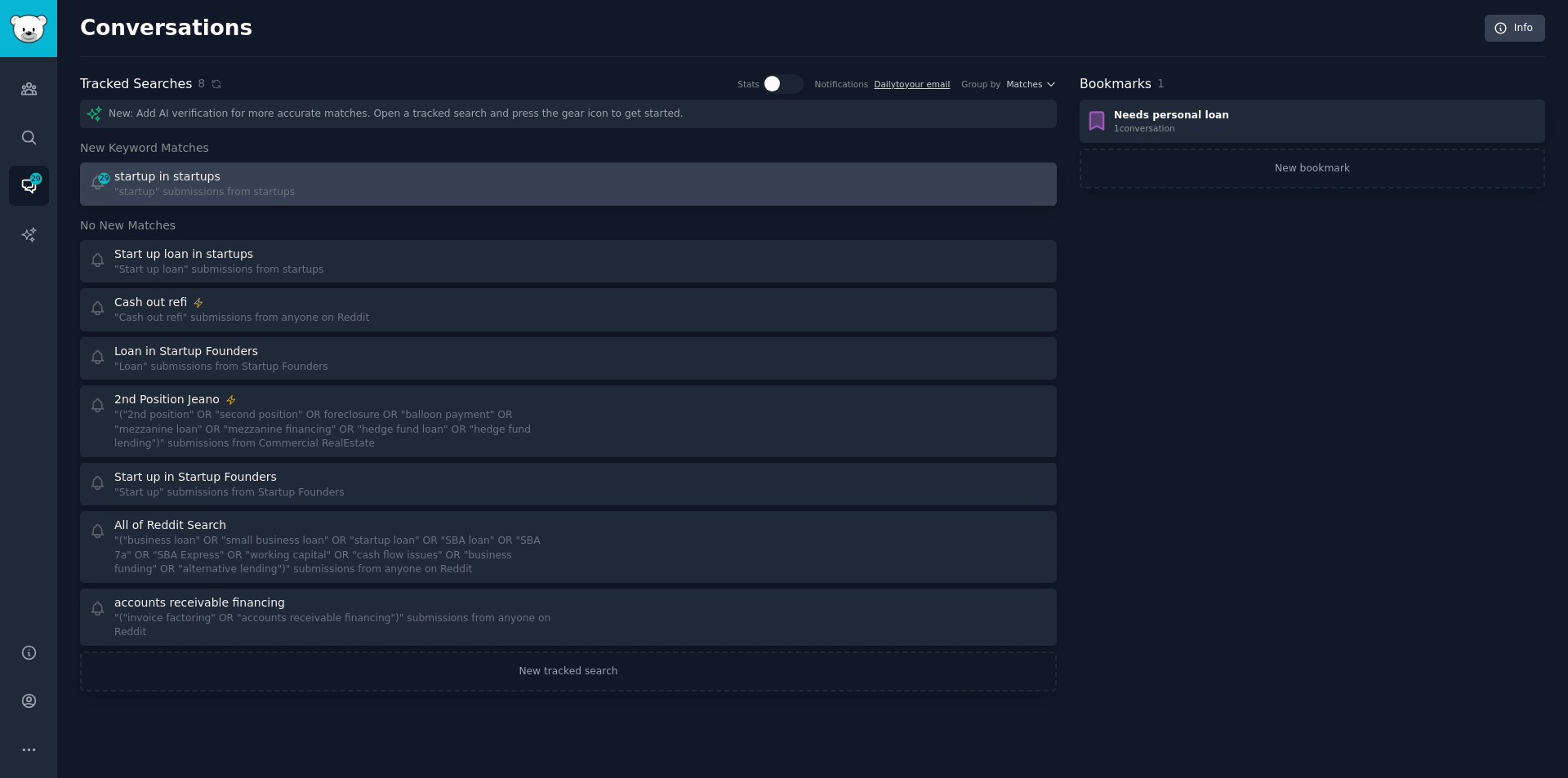
click at [323, 180] on div "29 startup in startups "startup" submissions from startups" at bounding box center [323, 184] width 469 height 31
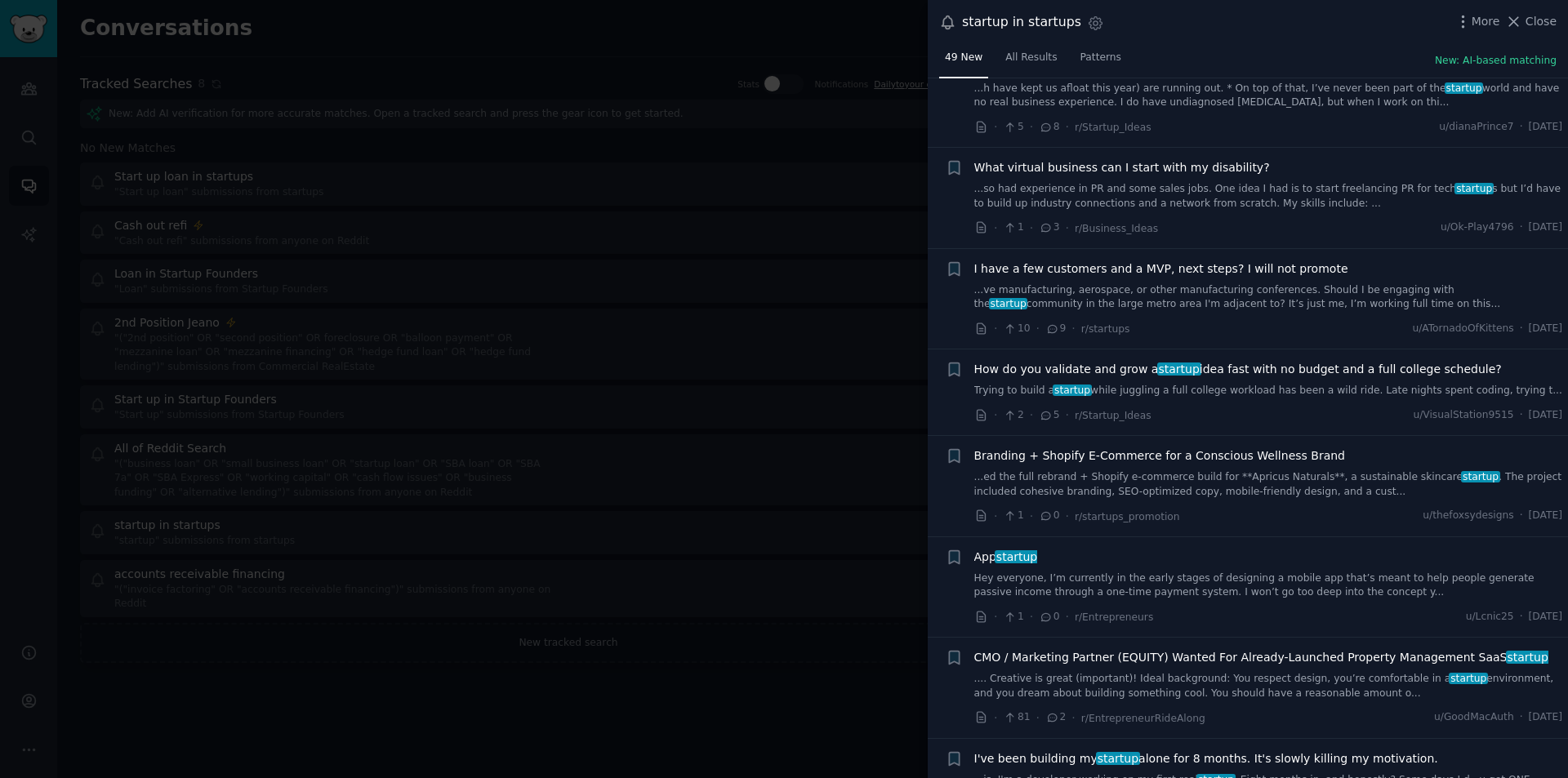
scroll to position [4331, 0]
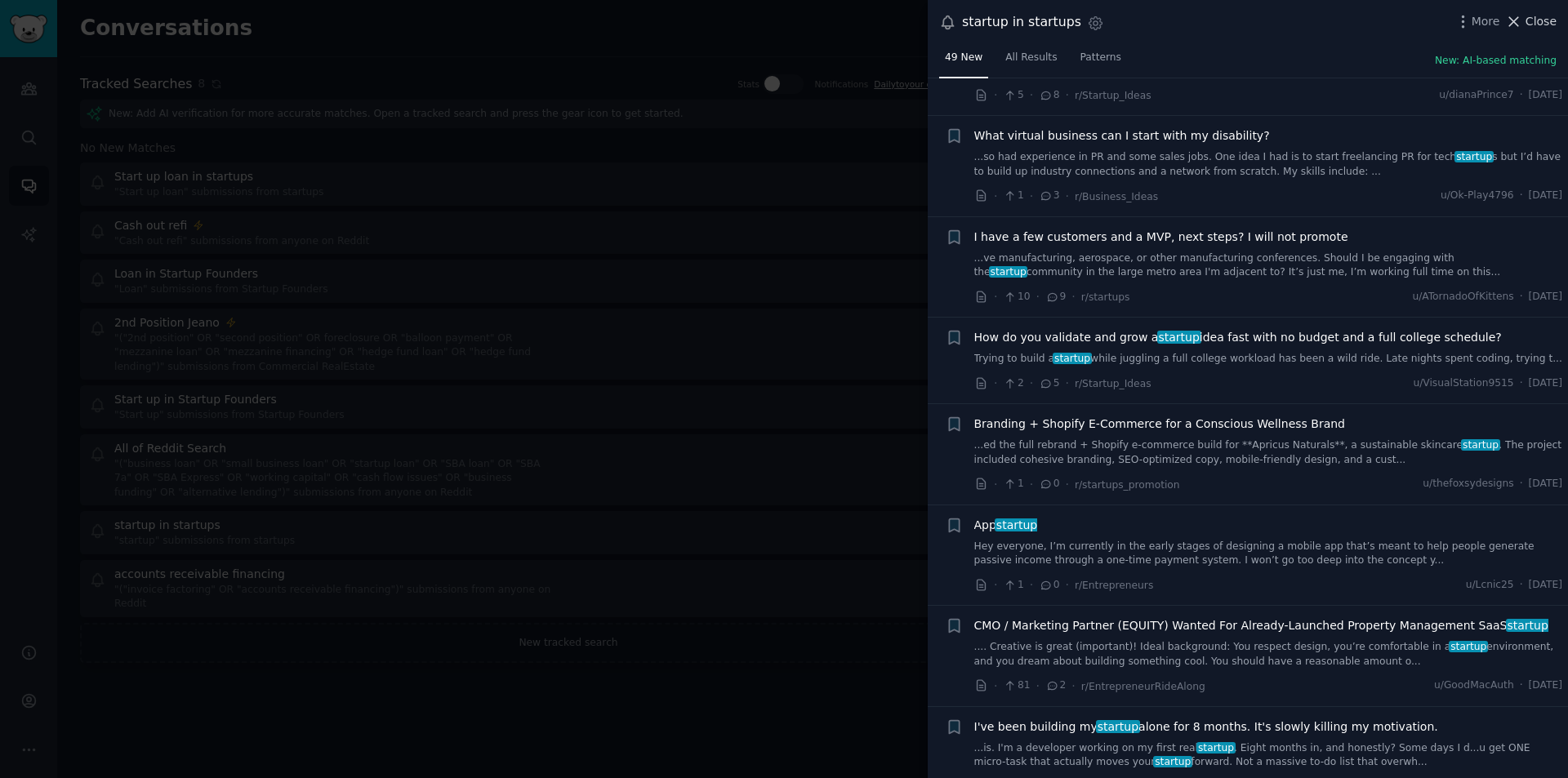
click at [1538, 24] on span "Close" at bounding box center [1541, 22] width 31 height 17
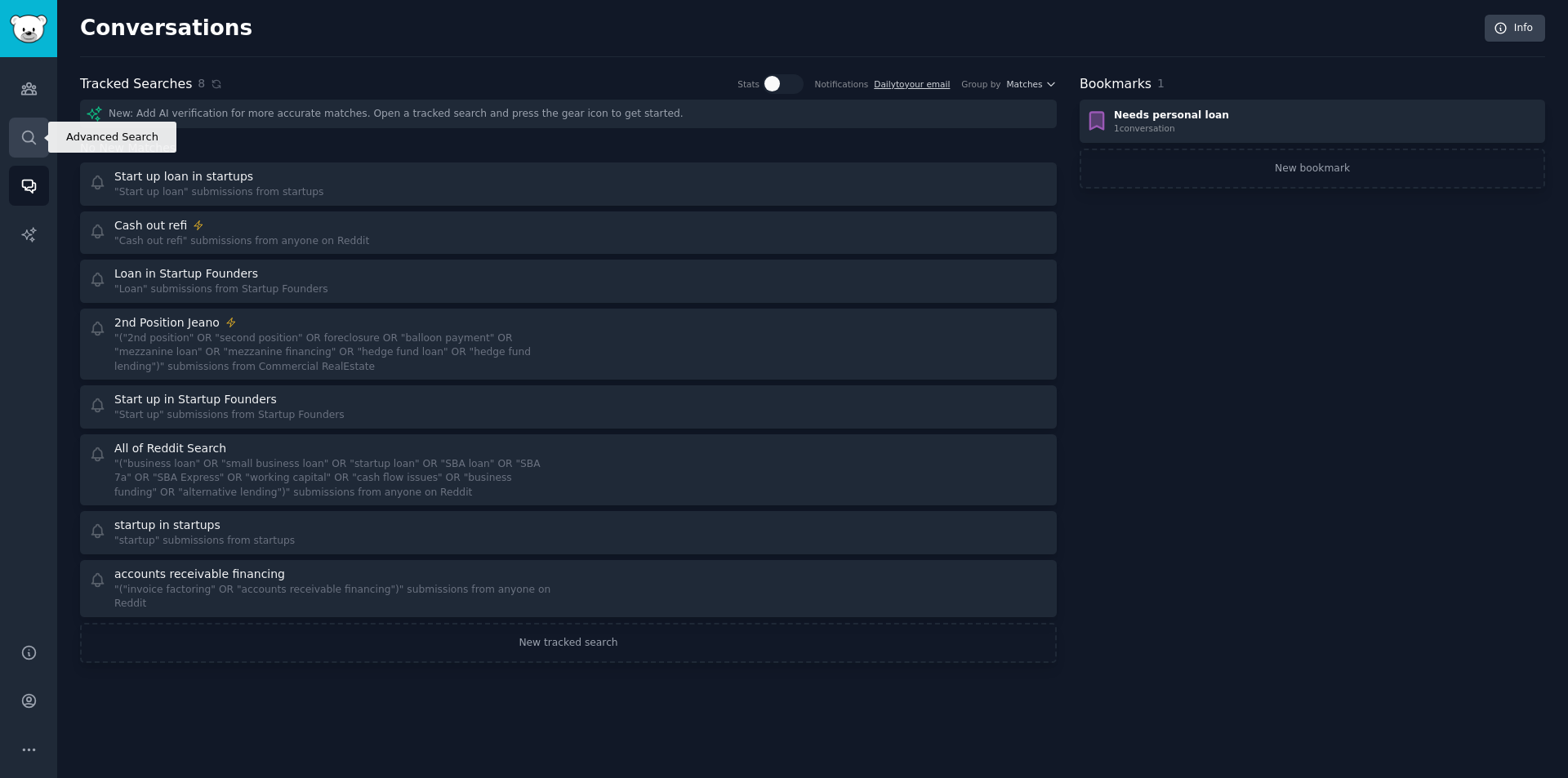
click at [35, 139] on icon "Sidebar" at bounding box center [29, 138] width 17 height 17
